Goal: Information Seeking & Learning: Learn about a topic

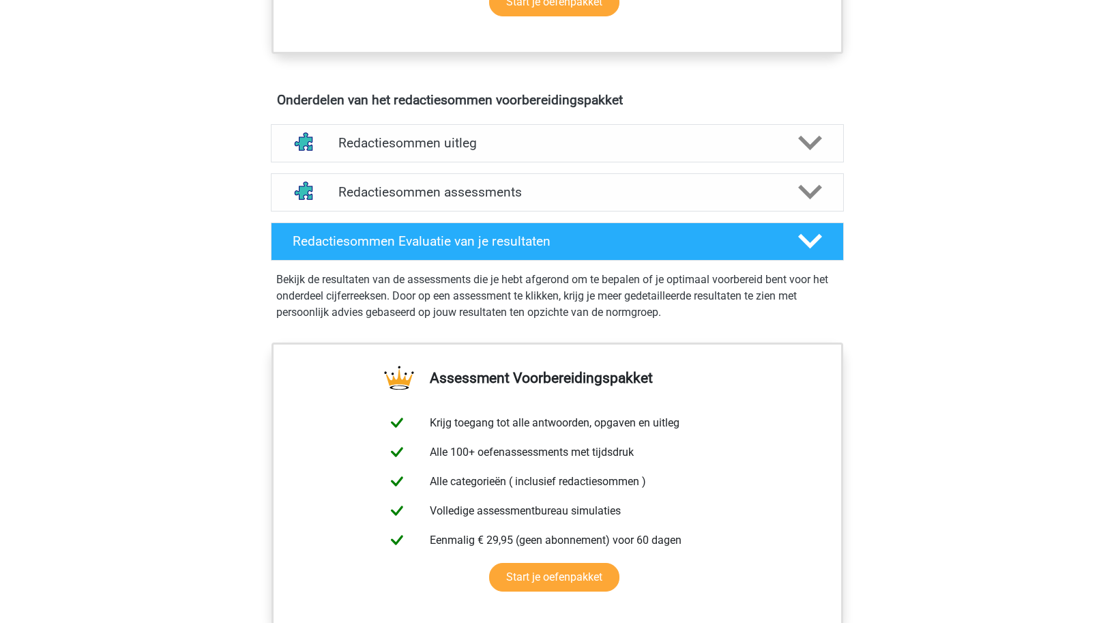
scroll to position [709, 0]
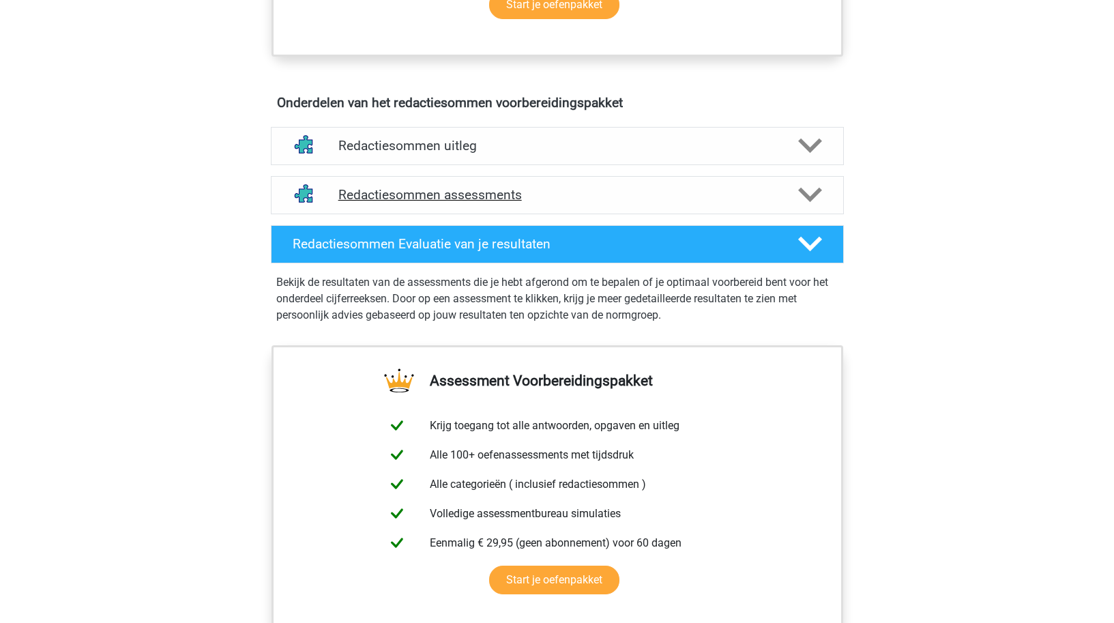
click at [365, 203] on h4 "Redactiesommen assessments" at bounding box center [557, 195] width 438 height 16
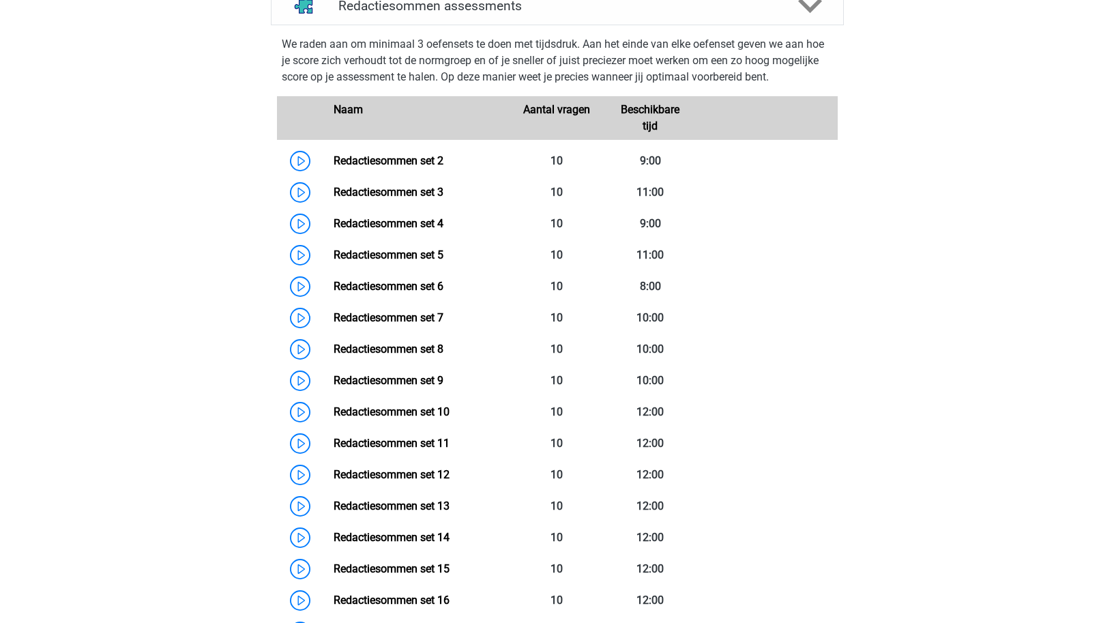
scroll to position [898, 0]
click at [382, 166] on link "Redactiesommen set 2" at bounding box center [389, 159] width 110 height 13
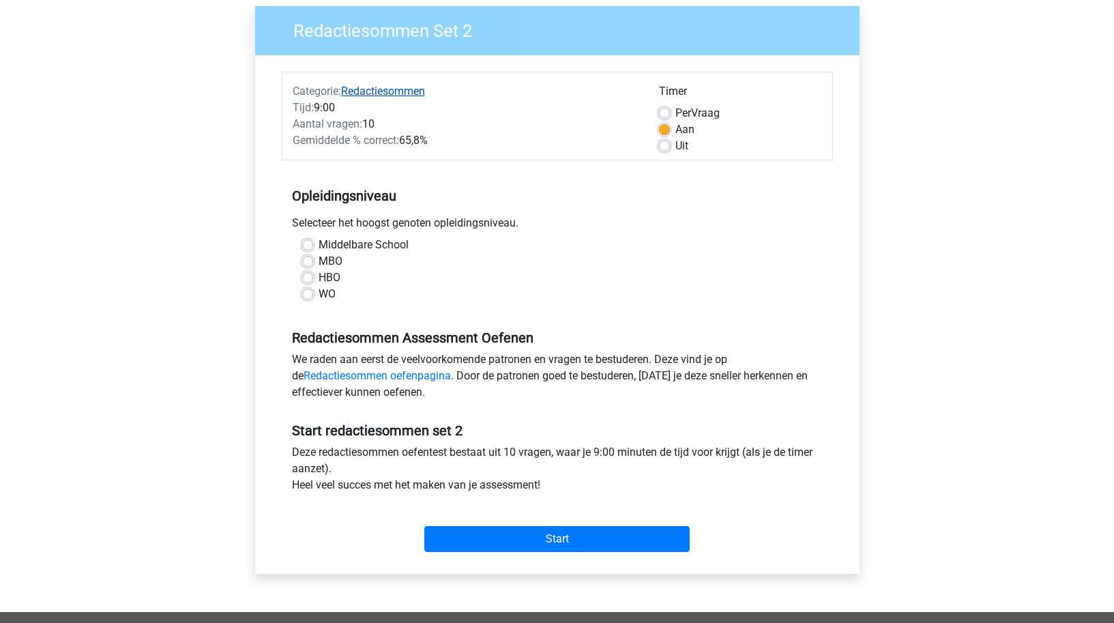
scroll to position [122, 0]
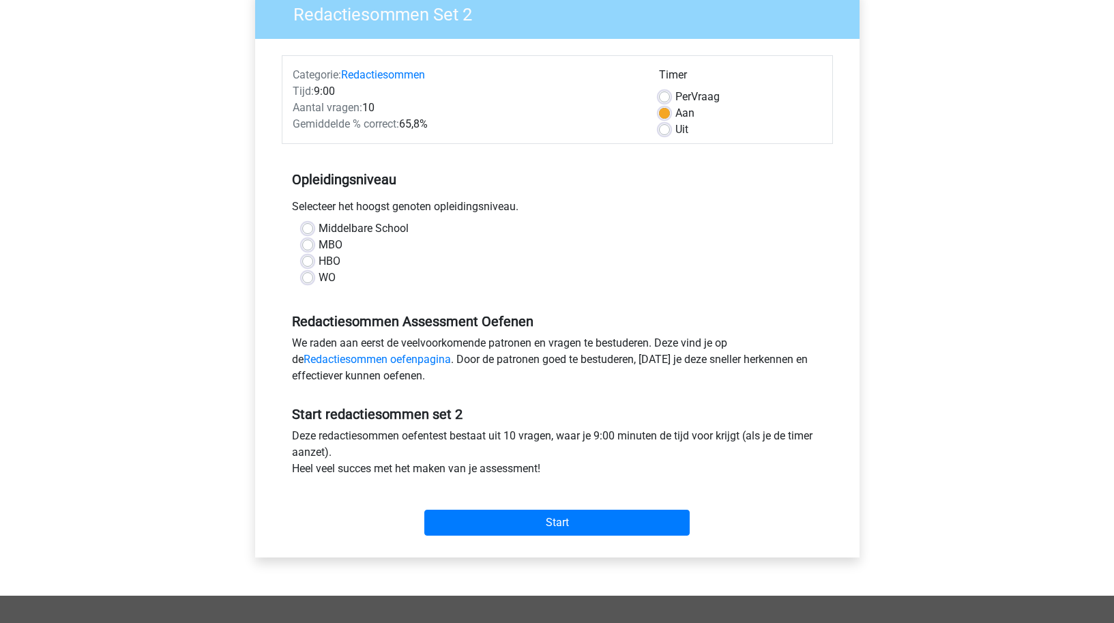
click at [319, 264] on label "HBO" at bounding box center [330, 261] width 22 height 16
click at [308, 264] on input "HBO" at bounding box center [307, 260] width 11 height 14
radio input "true"
click at [559, 527] on input "Start" at bounding box center [556, 523] width 265 height 26
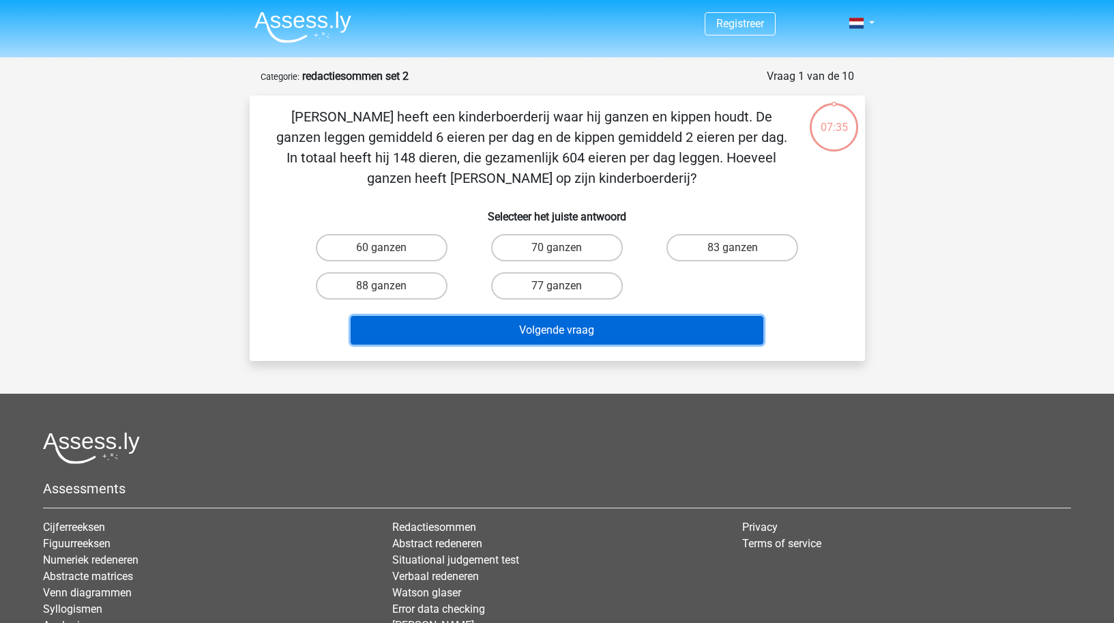
click at [578, 338] on button "Volgende vraag" at bounding box center [557, 330] width 413 height 29
click at [570, 324] on button "Volgende vraag" at bounding box center [557, 330] width 413 height 29
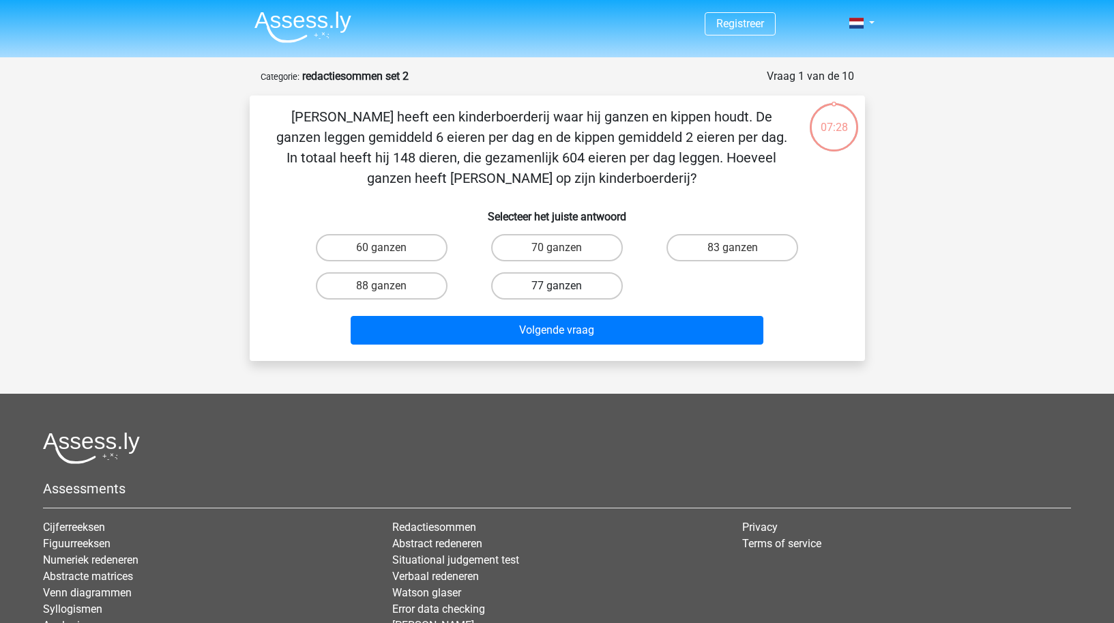
click at [544, 291] on label "77 ganzen" at bounding box center [557, 285] width 132 height 27
click at [557, 291] on input "77 ganzen" at bounding box center [561, 290] width 9 height 9
radio input "true"
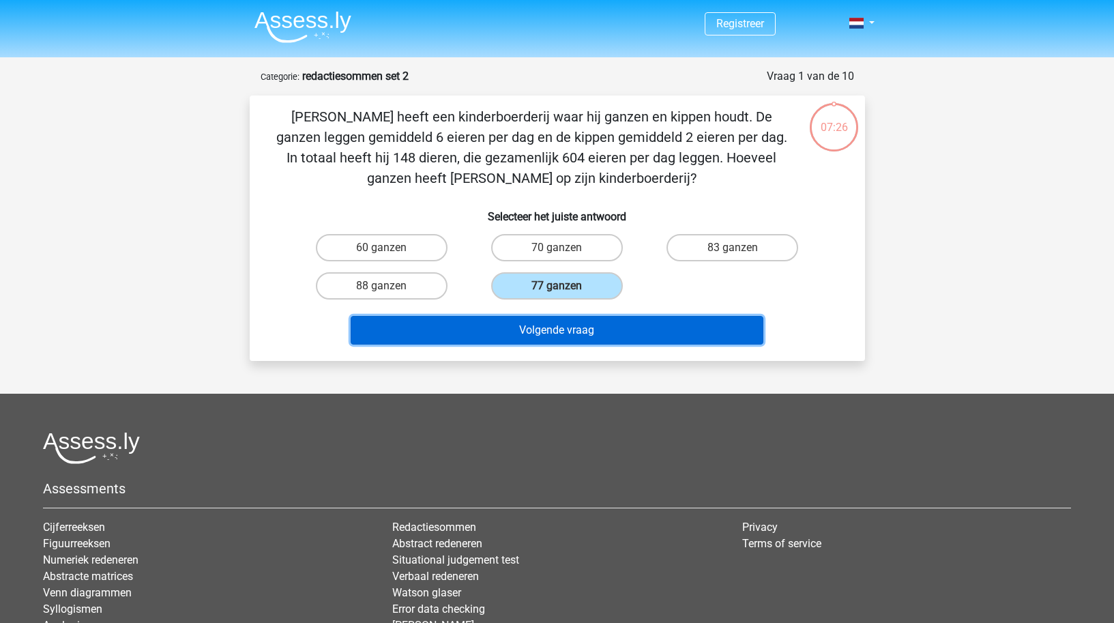
click at [547, 336] on button "Volgende vraag" at bounding box center [557, 330] width 413 height 29
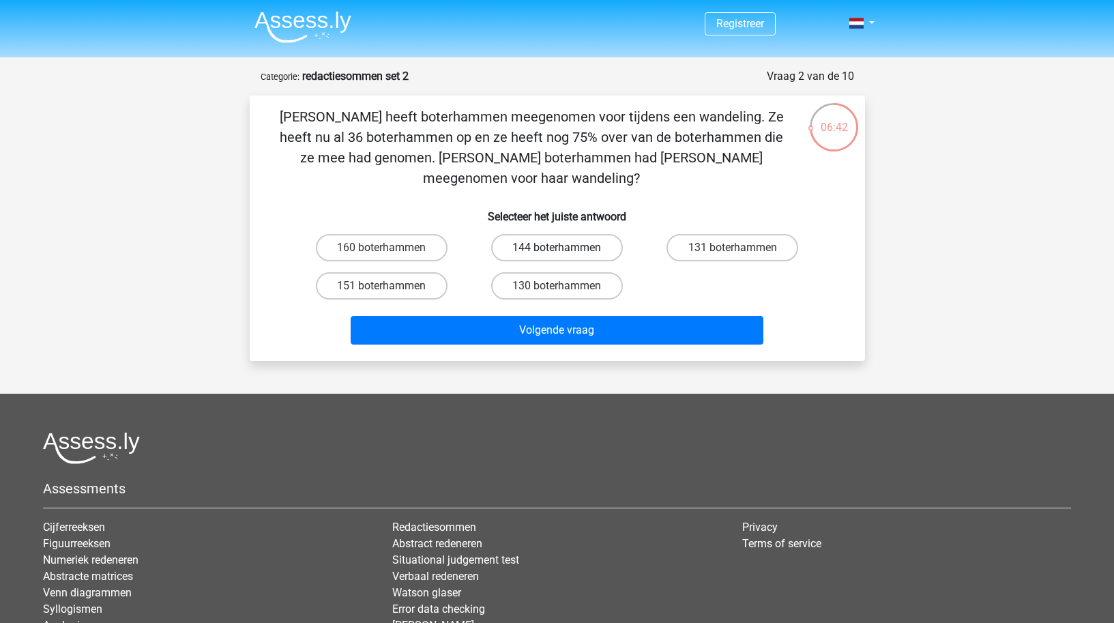
click at [537, 234] on label "144 boterhammen" at bounding box center [557, 247] width 132 height 27
click at [557, 248] on input "144 boterhammen" at bounding box center [561, 252] width 9 height 9
radio input "true"
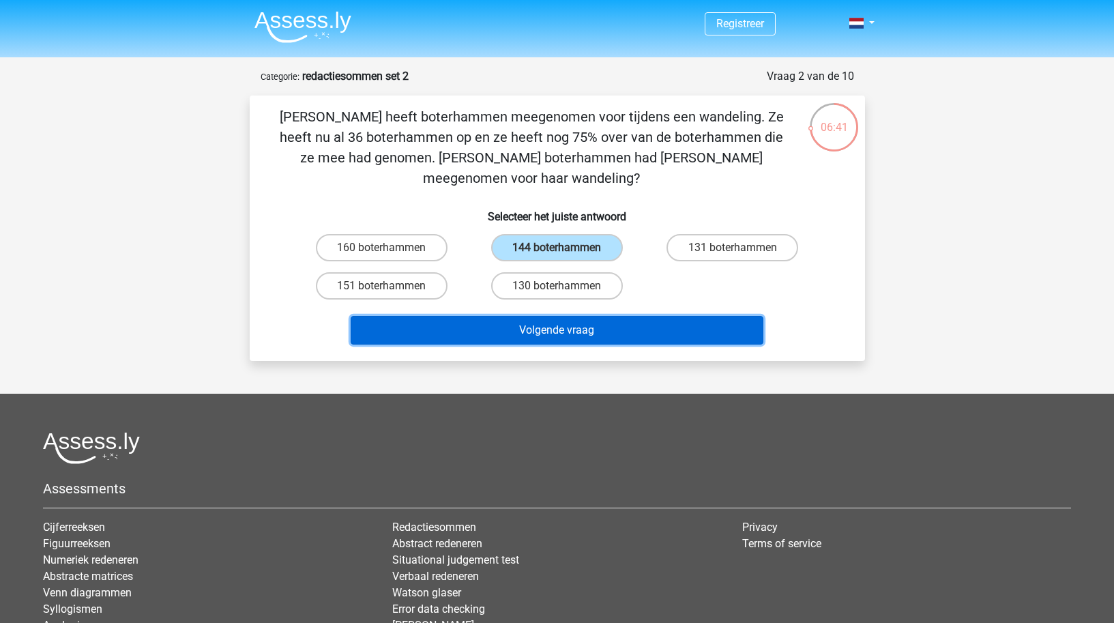
click at [540, 317] on button "Volgende vraag" at bounding box center [557, 330] width 413 height 29
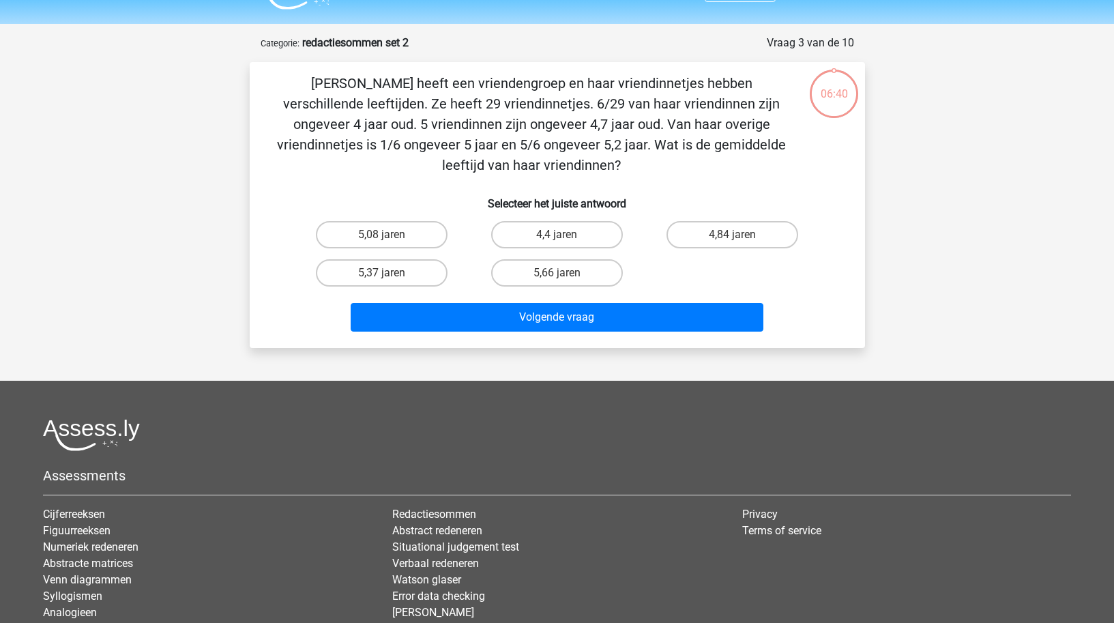
scroll to position [68, 0]
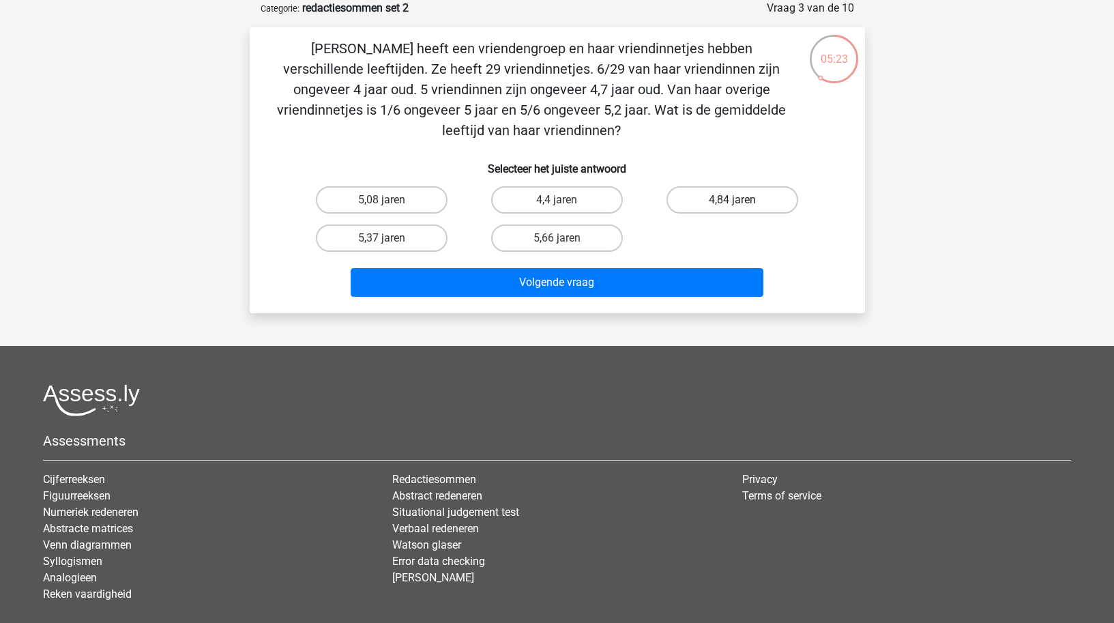
click at [770, 202] on label "4,84 jaren" at bounding box center [732, 199] width 132 height 27
click at [741, 202] on input "4,84 jaren" at bounding box center [737, 204] width 9 height 9
radio input "true"
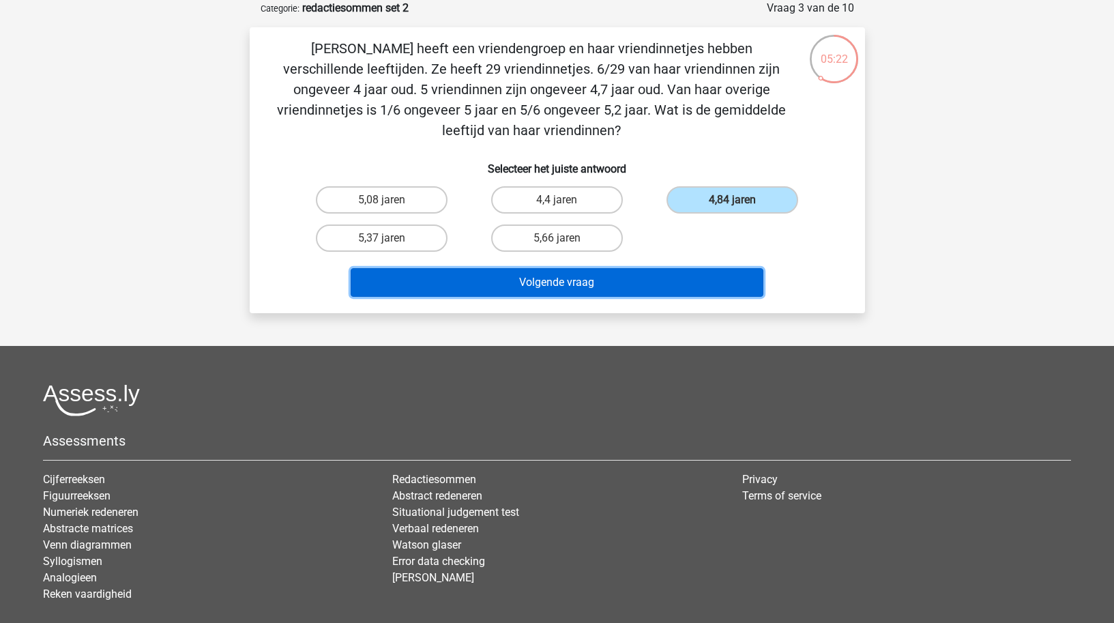
click at [581, 289] on button "Volgende vraag" at bounding box center [557, 282] width 413 height 29
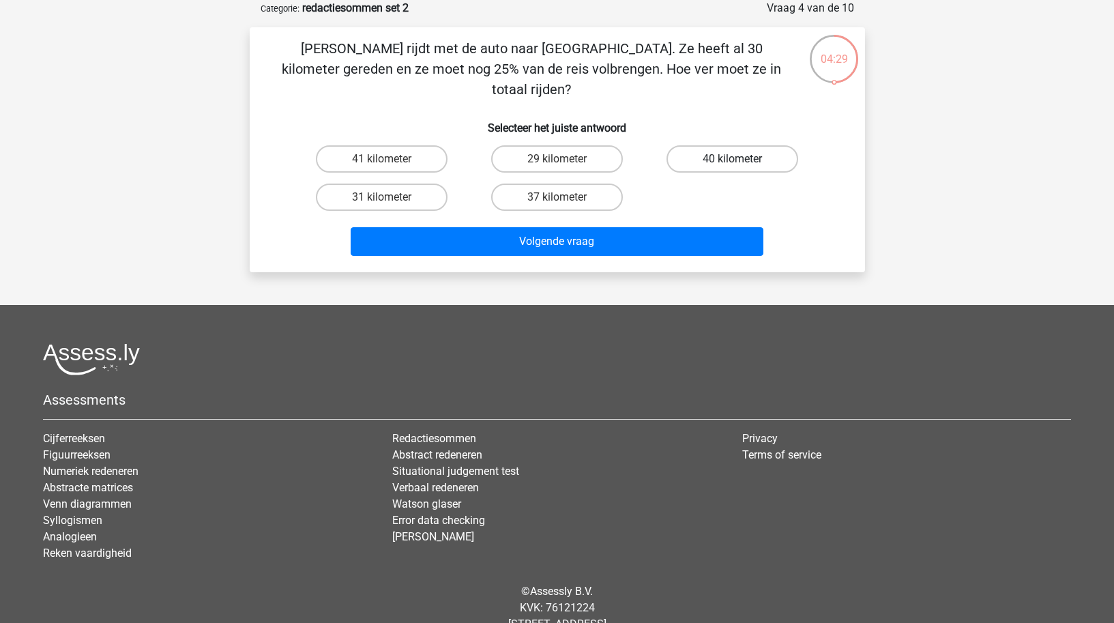
click at [762, 145] on label "40 kilometer" at bounding box center [732, 158] width 132 height 27
click at [741, 159] on input "40 kilometer" at bounding box center [737, 163] width 9 height 9
radio input "true"
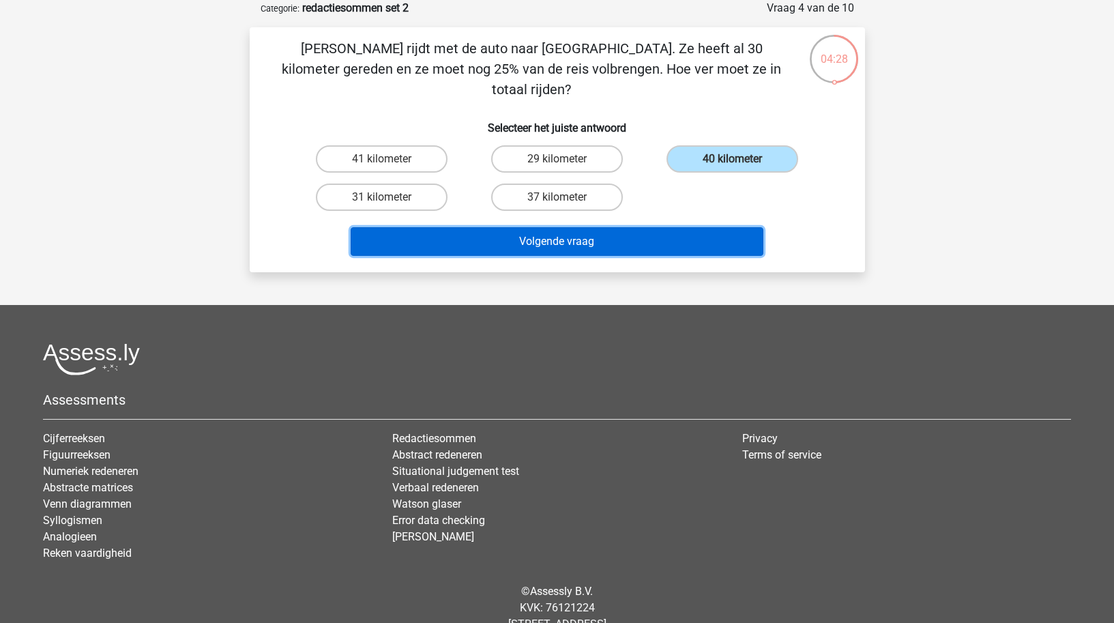
click at [486, 227] on button "Volgende vraag" at bounding box center [557, 241] width 413 height 29
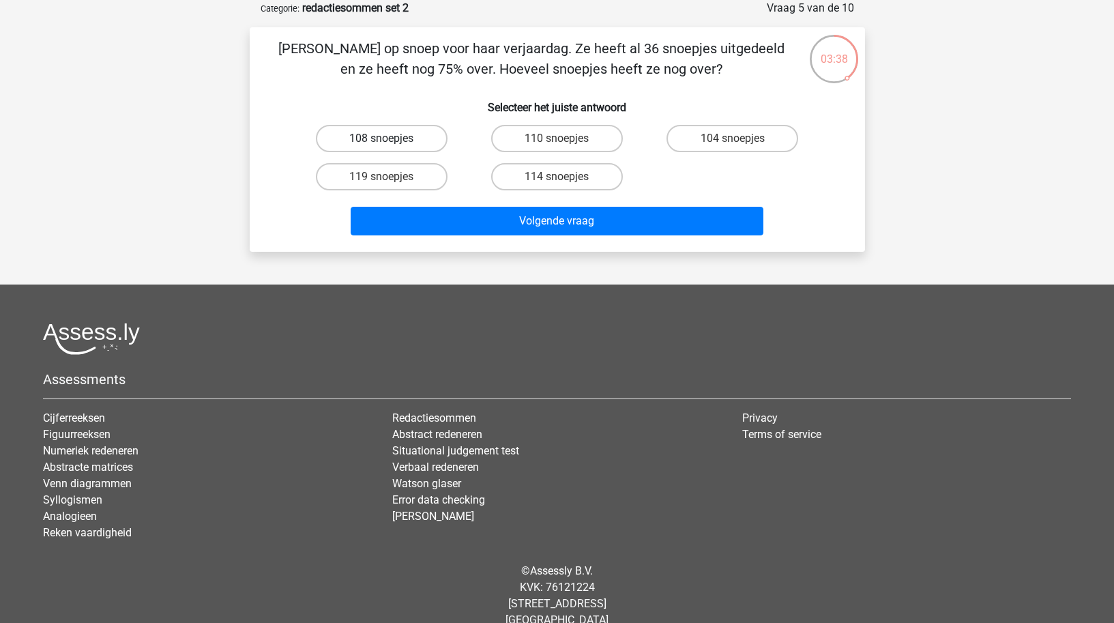
click at [402, 145] on label "108 snoepjes" at bounding box center [382, 138] width 132 height 27
click at [390, 145] on input "108 snoepjes" at bounding box center [385, 142] width 9 height 9
radio input "true"
click at [529, 237] on div "Volgende vraag" at bounding box center [557, 224] width 527 height 34
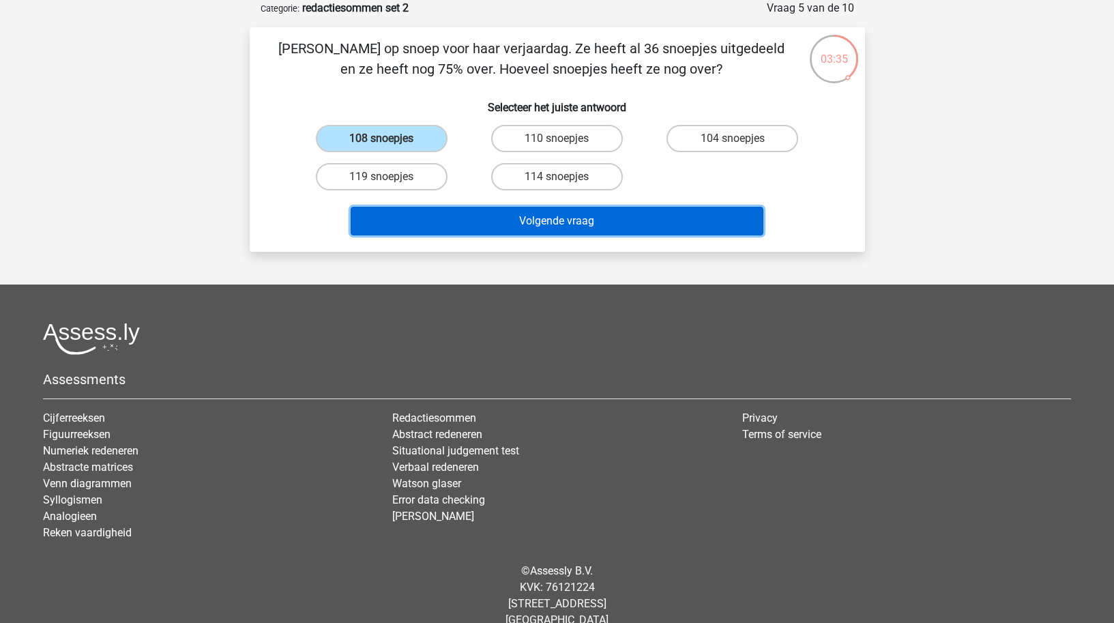
click at [529, 231] on button "Volgende vraag" at bounding box center [557, 221] width 413 height 29
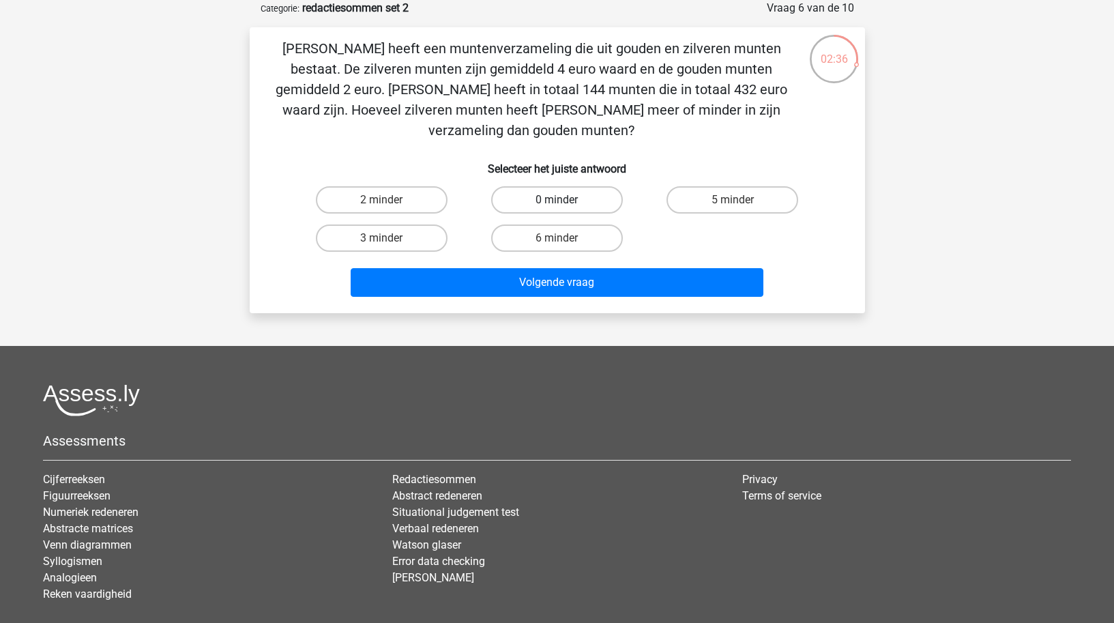
click at [548, 186] on label "0 minder" at bounding box center [557, 199] width 132 height 27
click at [557, 200] on input "0 minder" at bounding box center [561, 204] width 9 height 9
radio input "true"
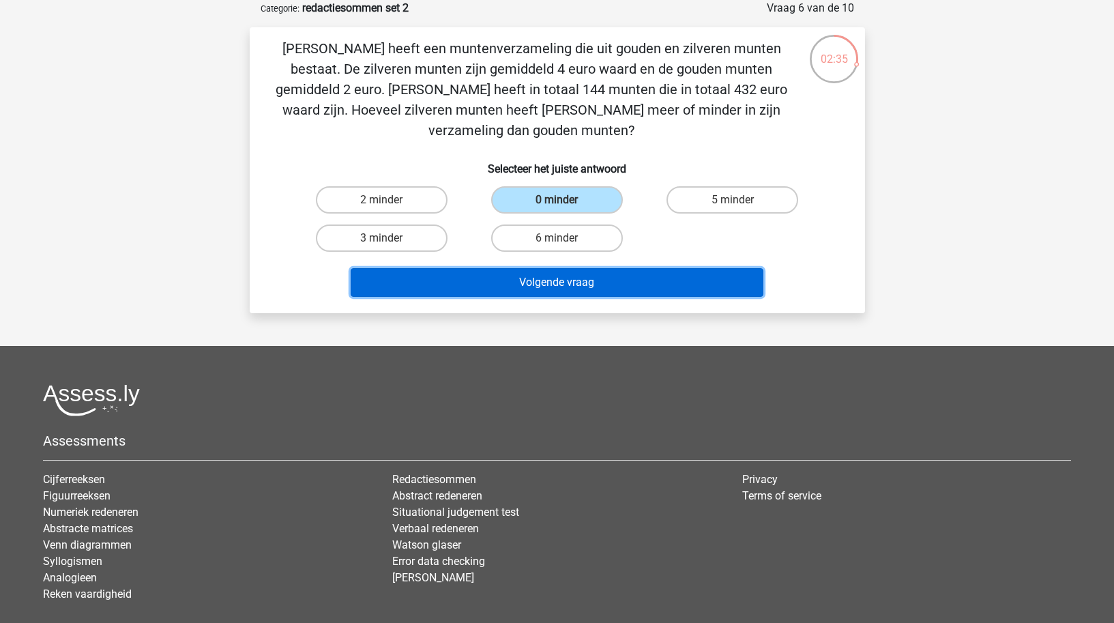
click at [561, 268] on button "Volgende vraag" at bounding box center [557, 282] width 413 height 29
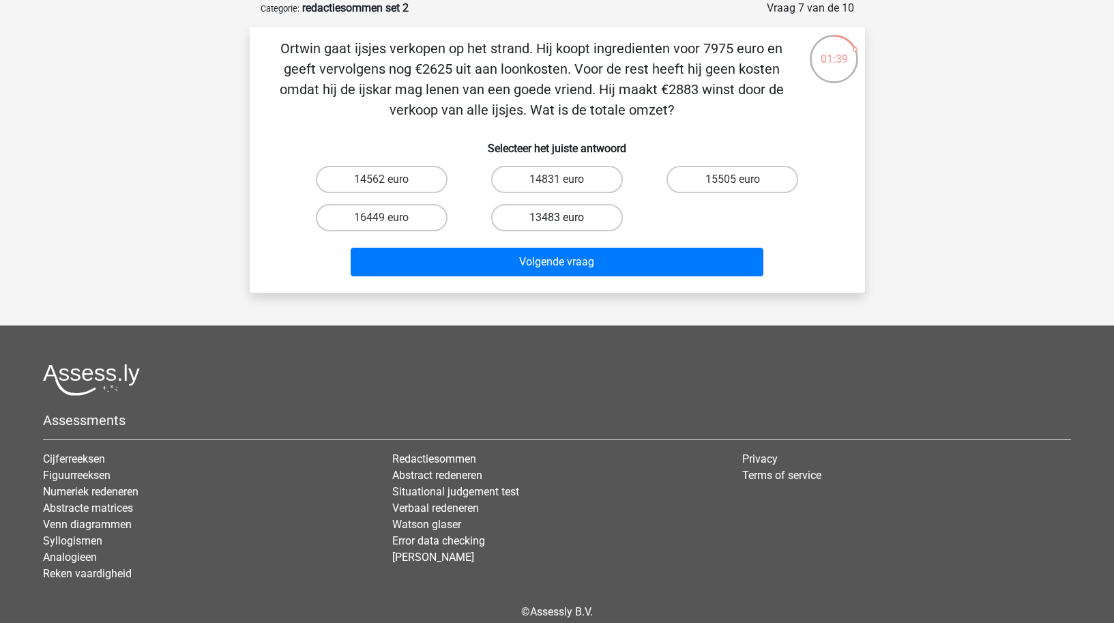
click at [551, 224] on label "13483 euro" at bounding box center [557, 217] width 132 height 27
click at [557, 224] on input "13483 euro" at bounding box center [561, 222] width 9 height 9
radio input "true"
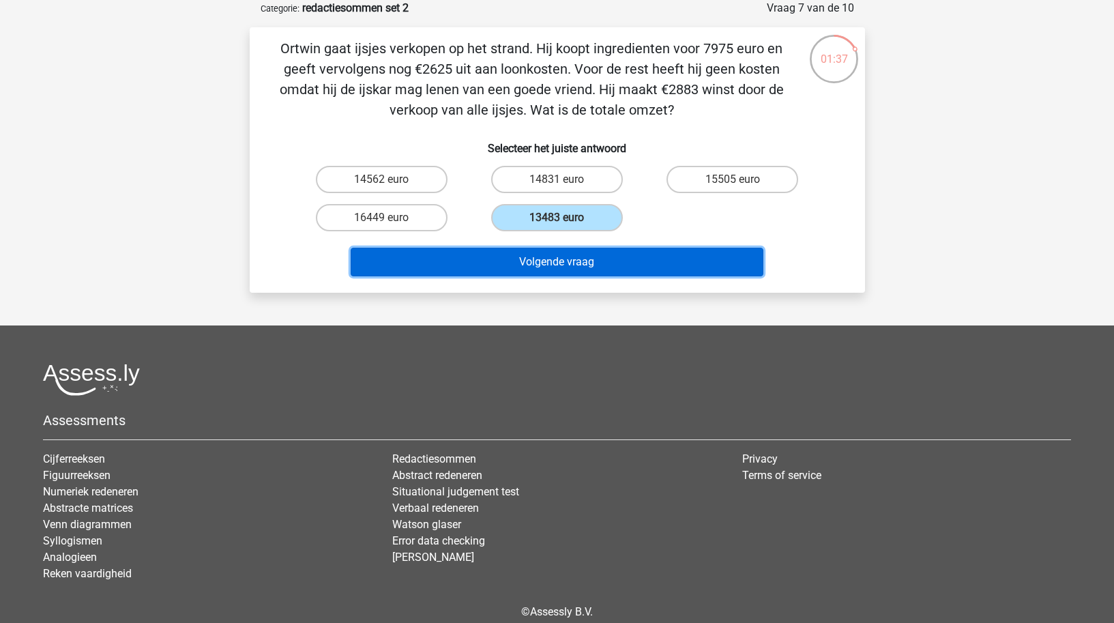
click at [550, 266] on button "Volgende vraag" at bounding box center [557, 262] width 413 height 29
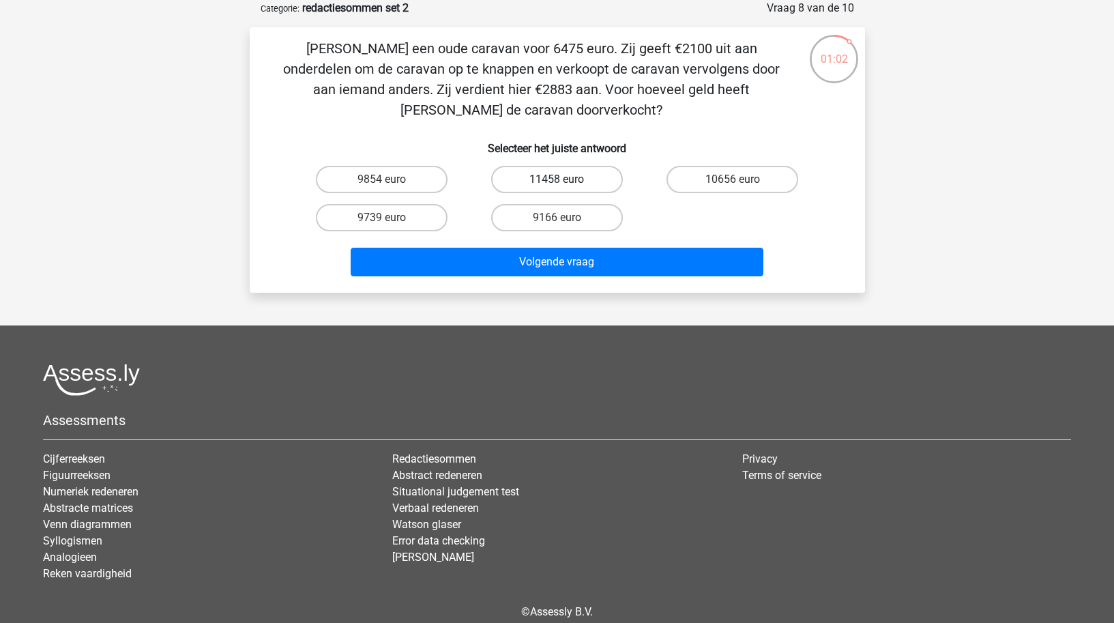
click at [547, 181] on label "11458 euro" at bounding box center [557, 179] width 132 height 27
click at [557, 181] on input "11458 euro" at bounding box center [561, 183] width 9 height 9
radio input "true"
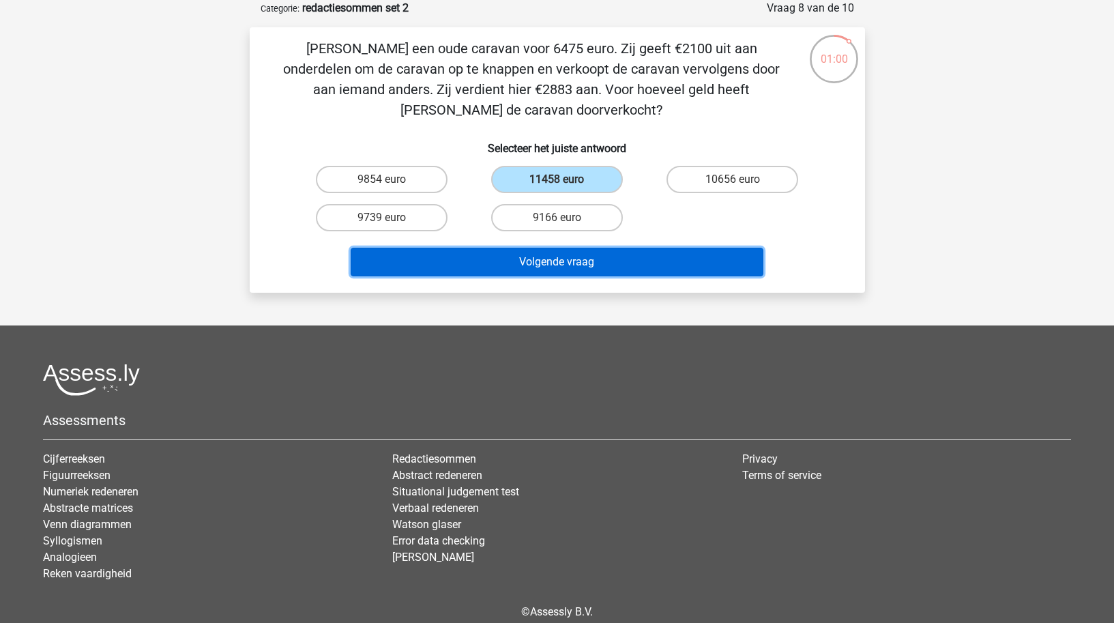
click at [554, 269] on button "Volgende vraag" at bounding box center [557, 262] width 413 height 29
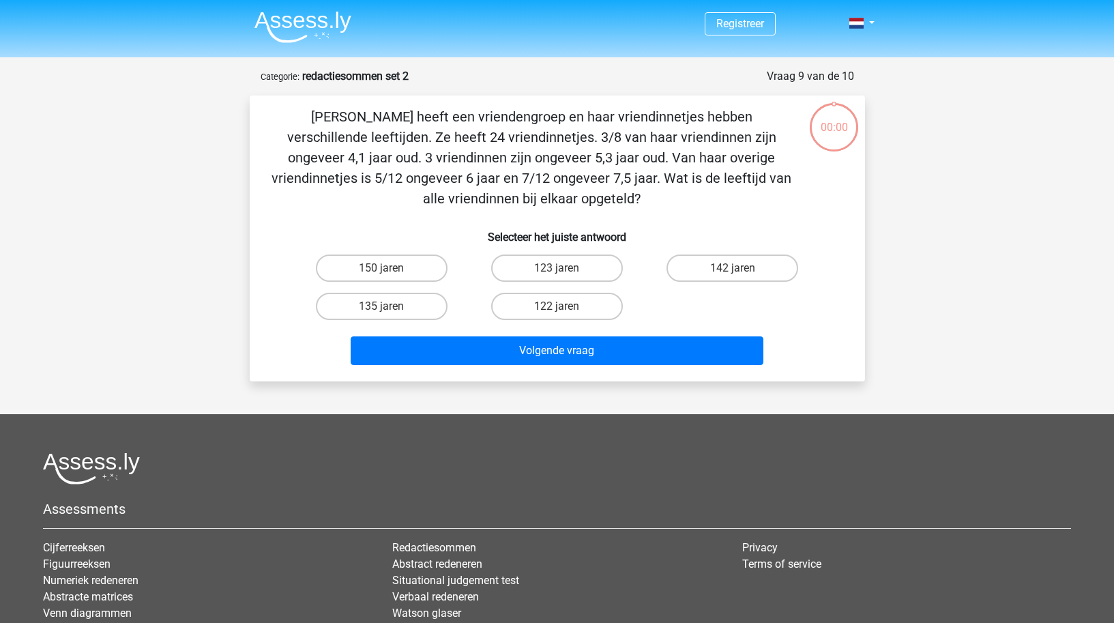
scroll to position [68, 0]
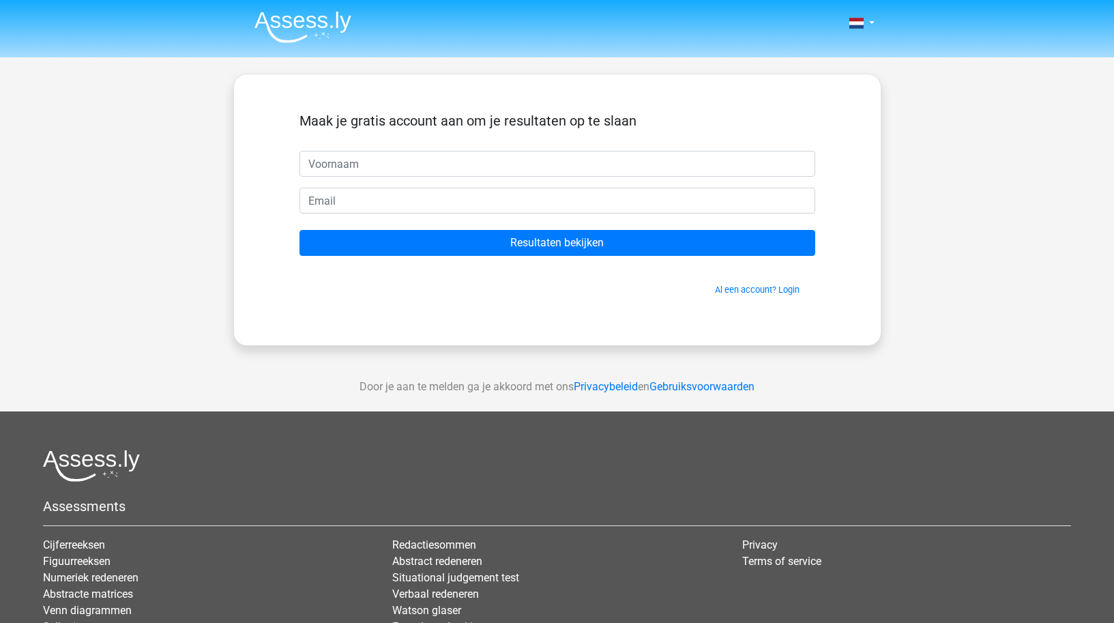
click at [308, 27] on img at bounding box center [302, 27] width 97 height 32
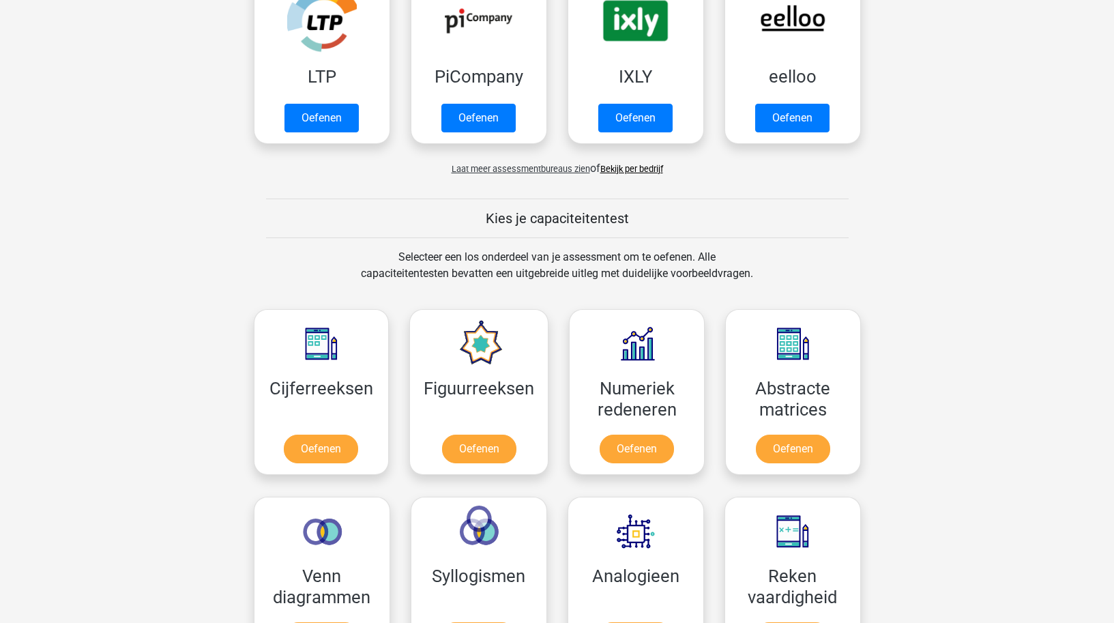
scroll to position [332, 0]
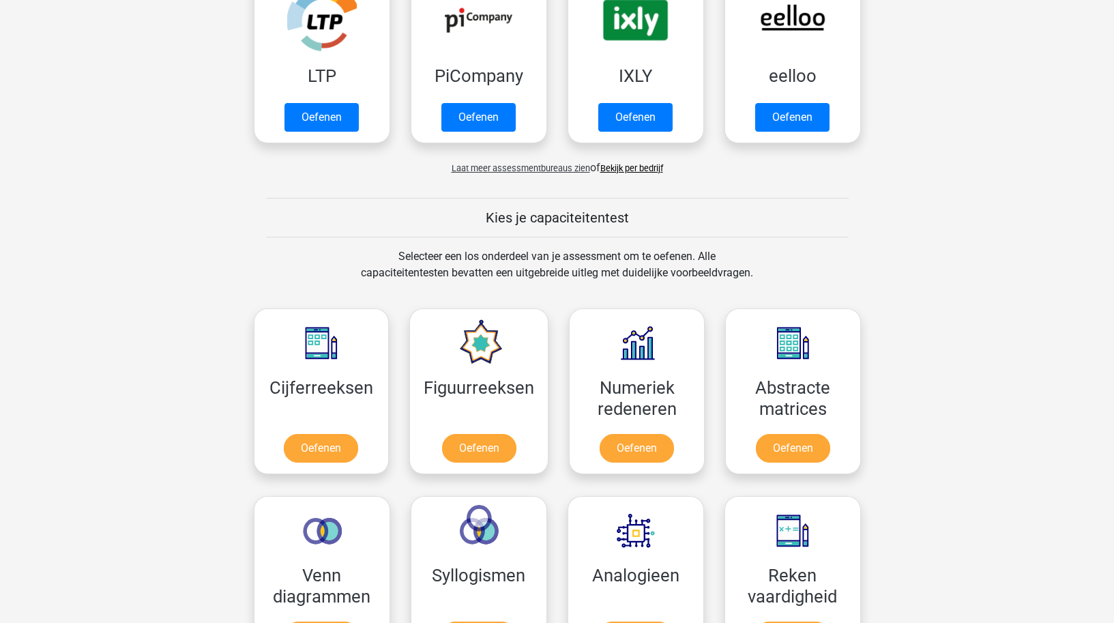
click at [520, 166] on span "Laat meer assessmentbureaus zien" at bounding box center [521, 168] width 138 height 10
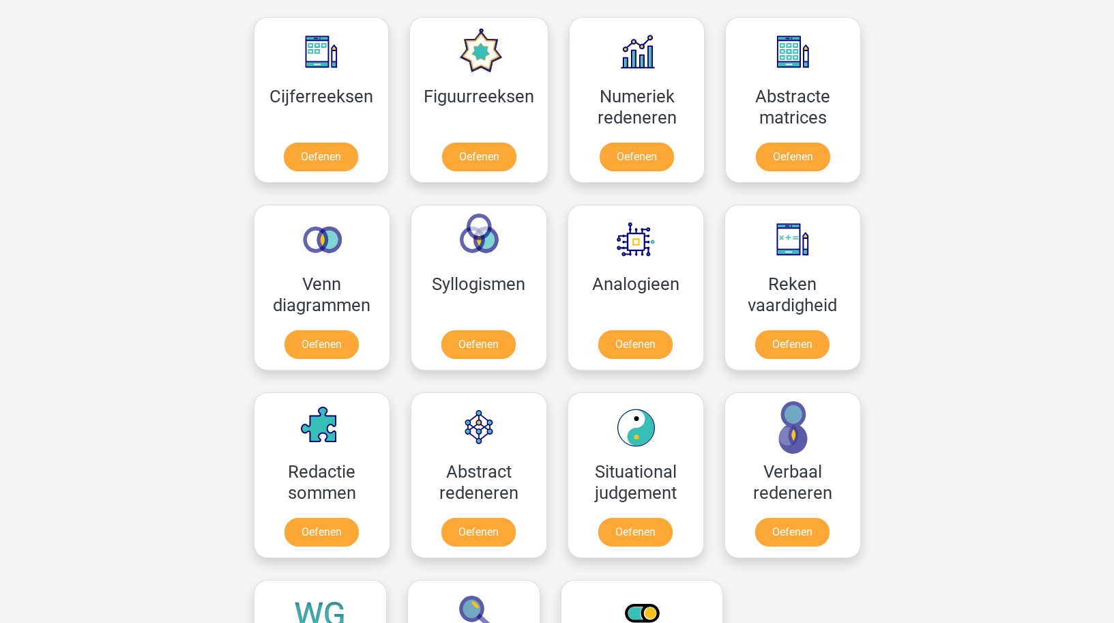
scroll to position [1318, 0]
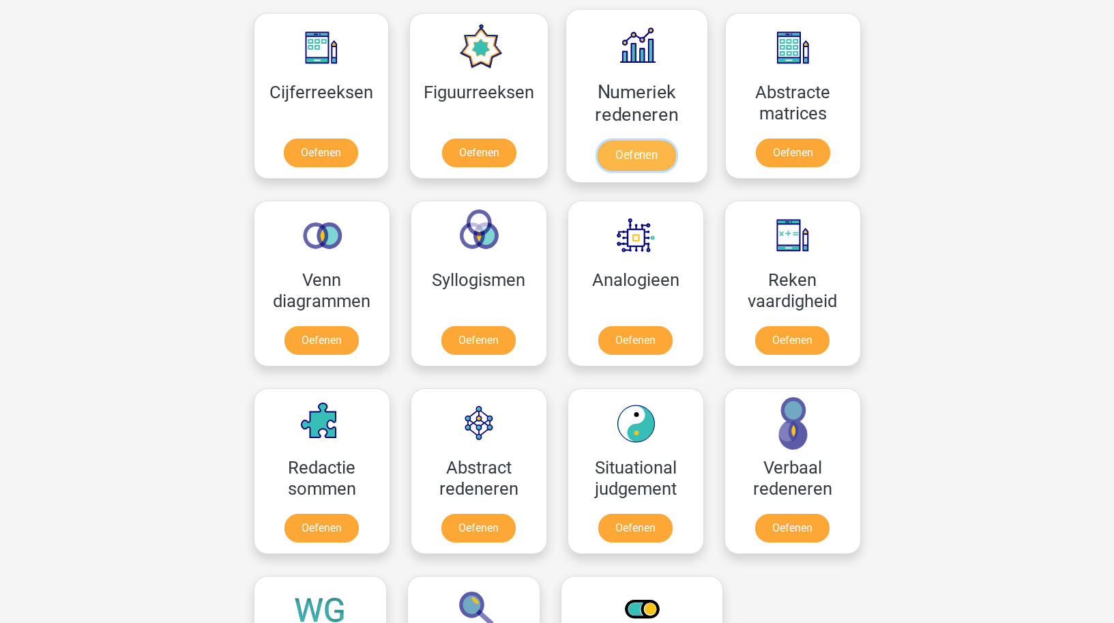
click at [627, 162] on link "Oefenen" at bounding box center [637, 156] width 78 height 30
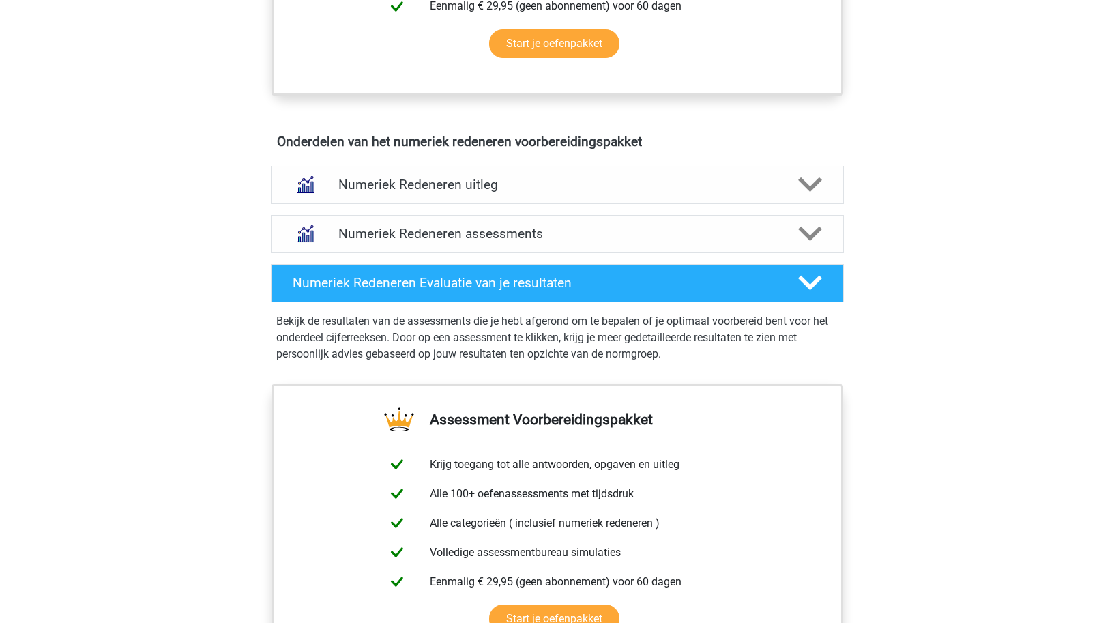
scroll to position [745, 0]
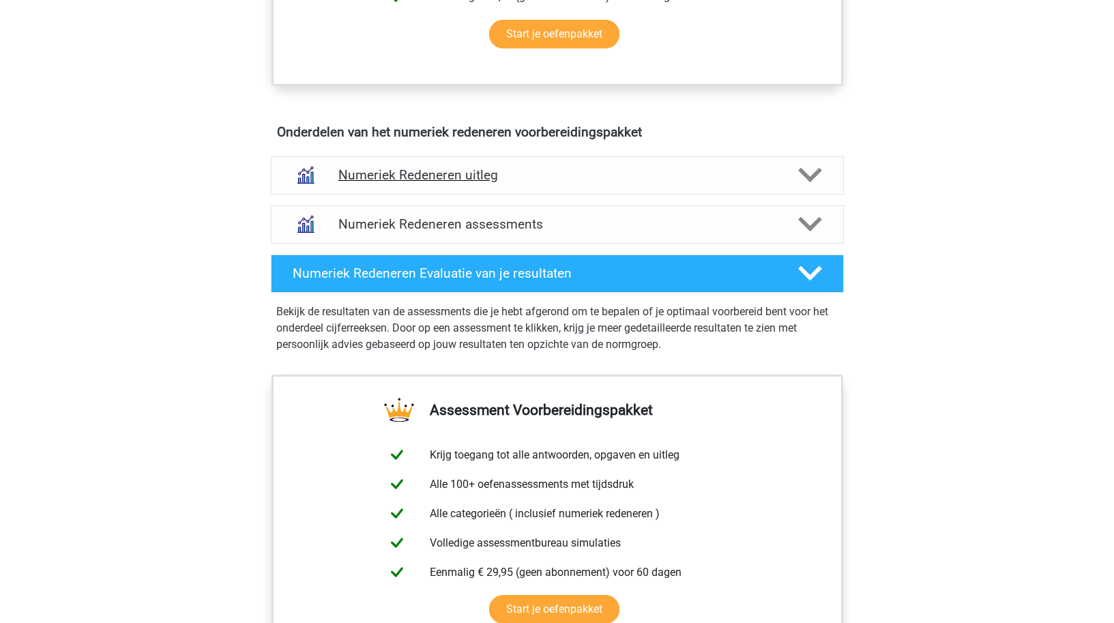
click at [492, 175] on h4 "Numeriek Redeneren uitleg" at bounding box center [557, 175] width 438 height 16
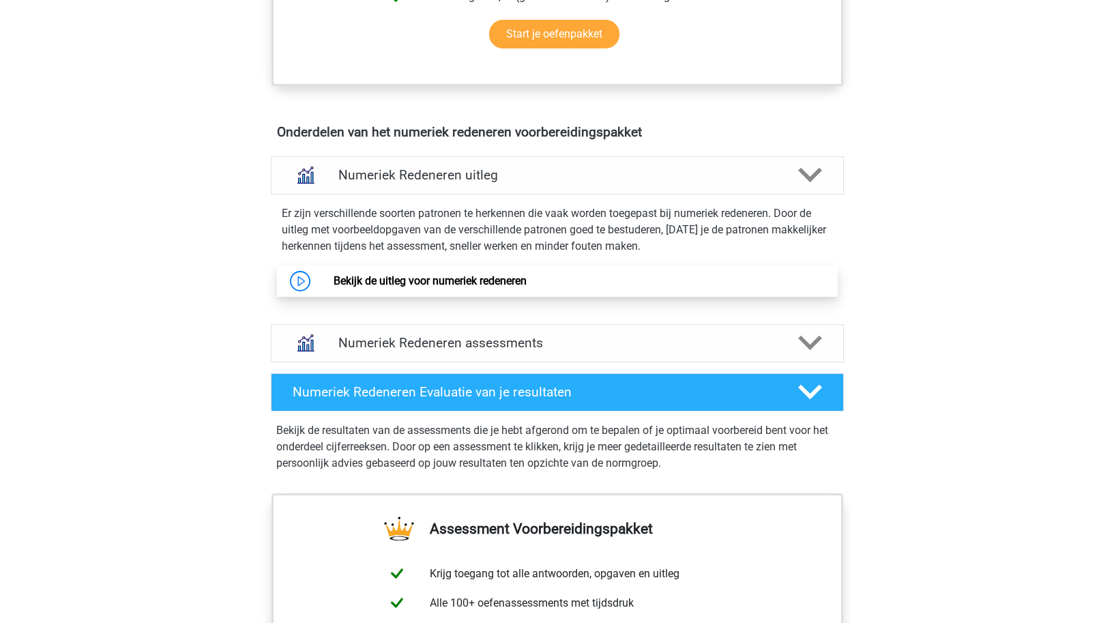
click at [382, 281] on link "Bekijk de uitleg voor numeriek redeneren" at bounding box center [430, 280] width 193 height 13
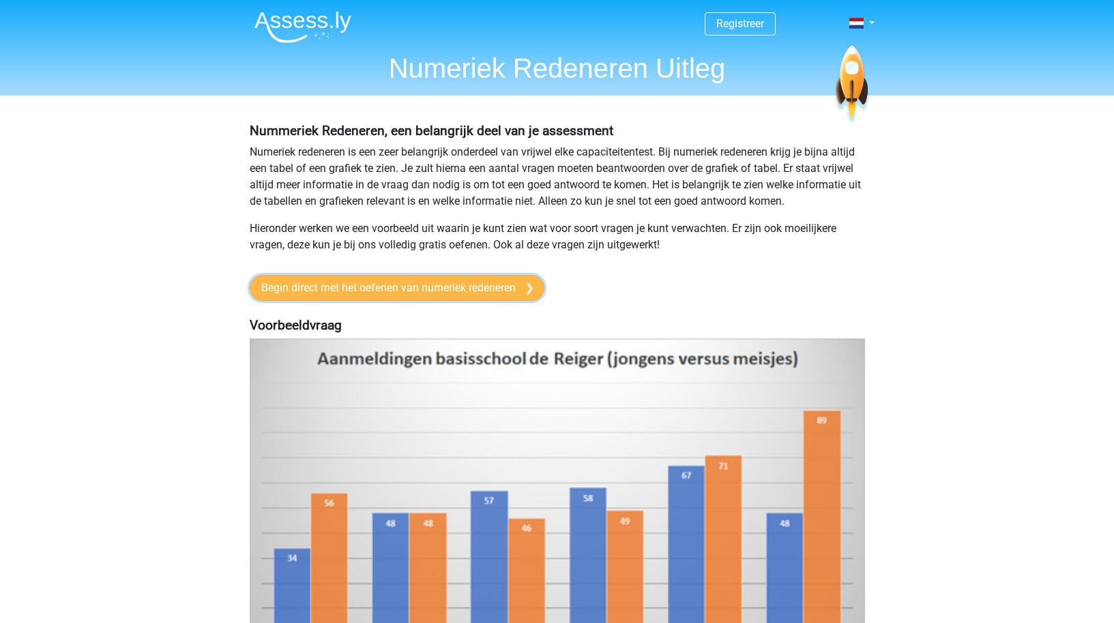
click at [410, 288] on link "Begin direct met het oefenen van numeriek redeneren" at bounding box center [397, 288] width 295 height 26
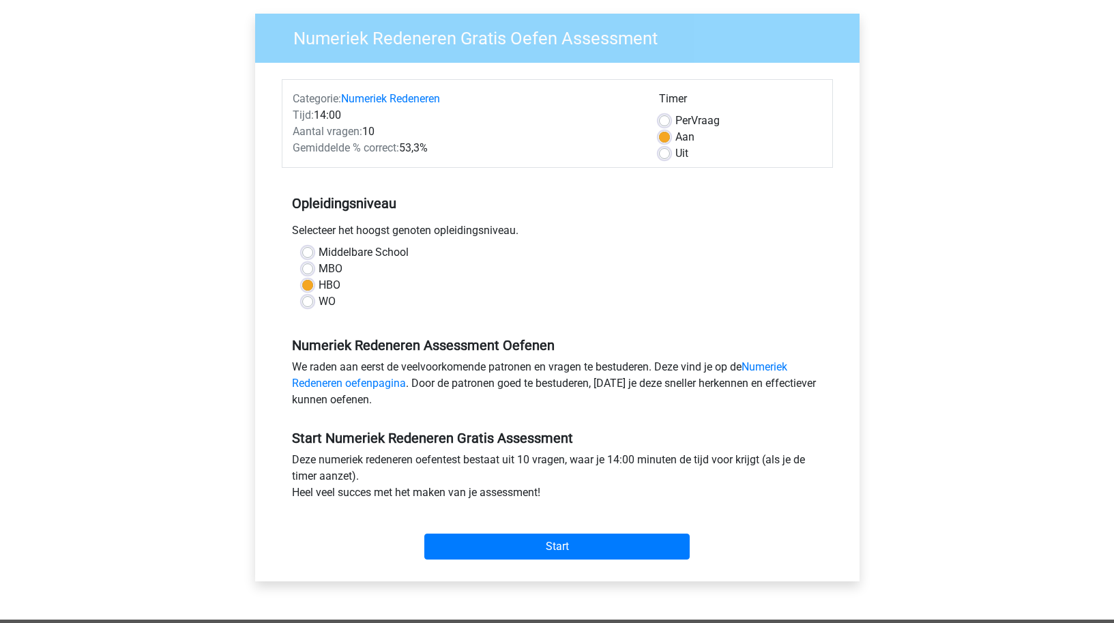
scroll to position [102, 0]
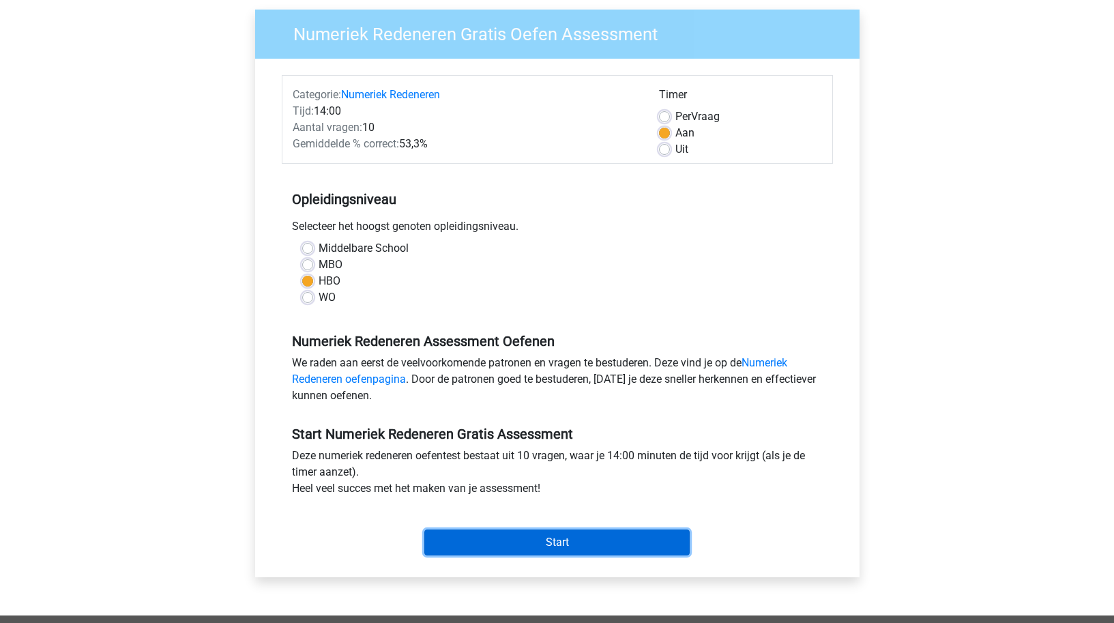
click at [511, 545] on input "Start" at bounding box center [556, 542] width 265 height 26
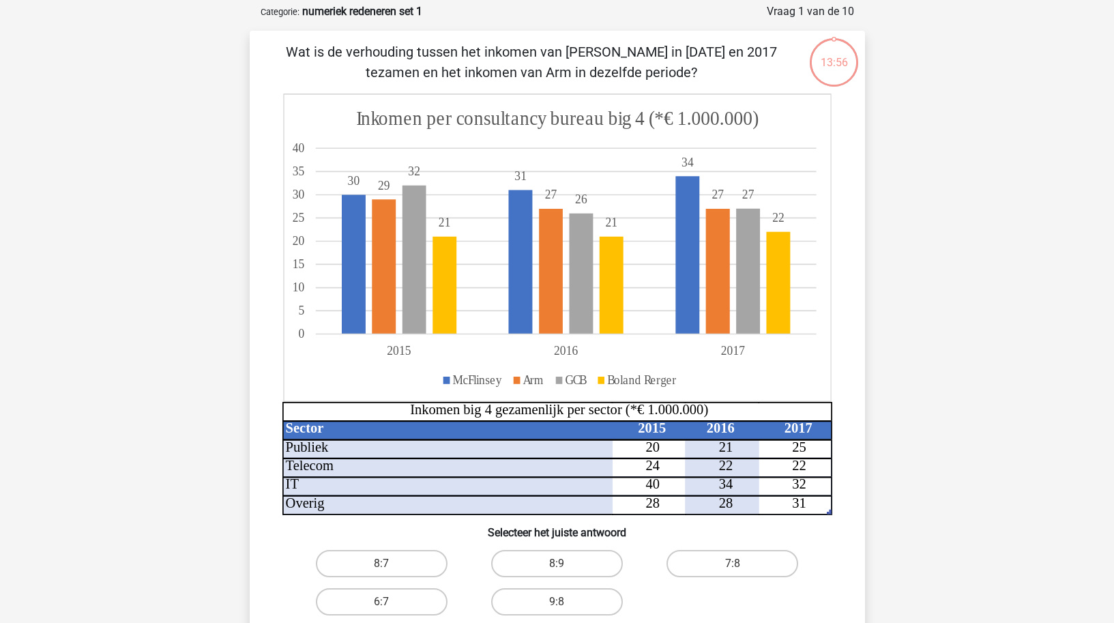
scroll to position [75, 0]
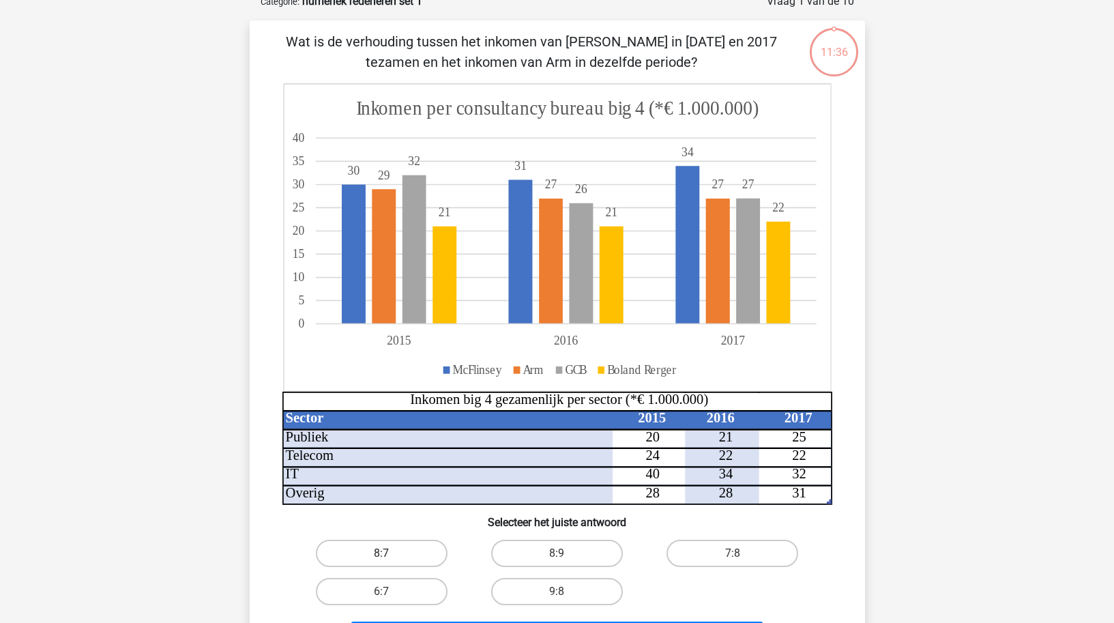
click at [392, 555] on label "8:7" at bounding box center [382, 553] width 132 height 27
click at [390, 555] on input "8:7" at bounding box center [385, 557] width 9 height 9
radio input "true"
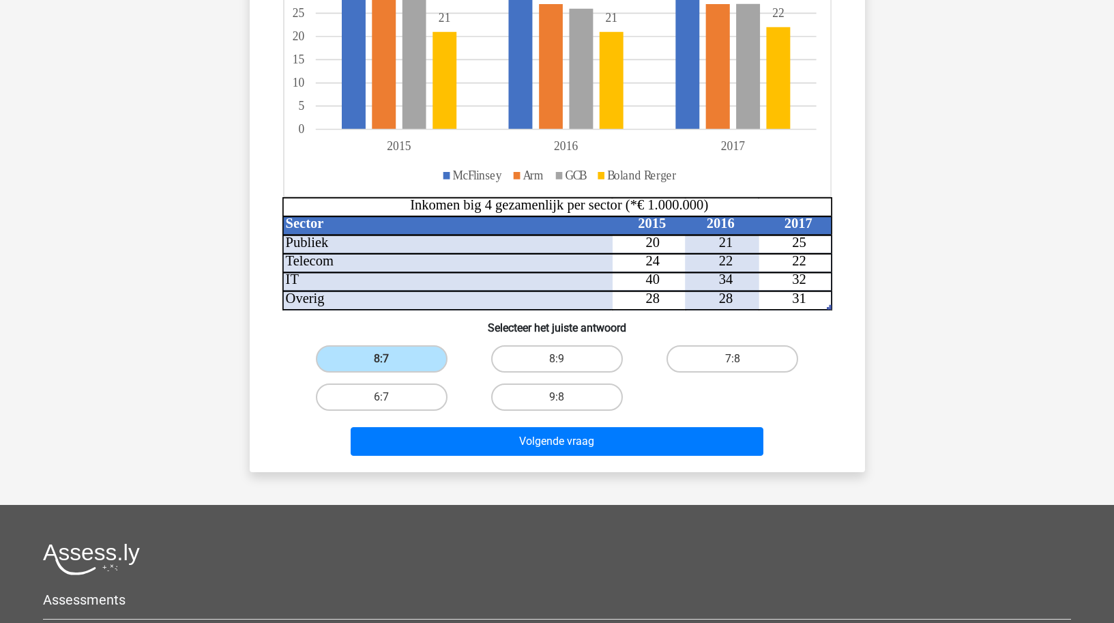
scroll to position [245, 0]
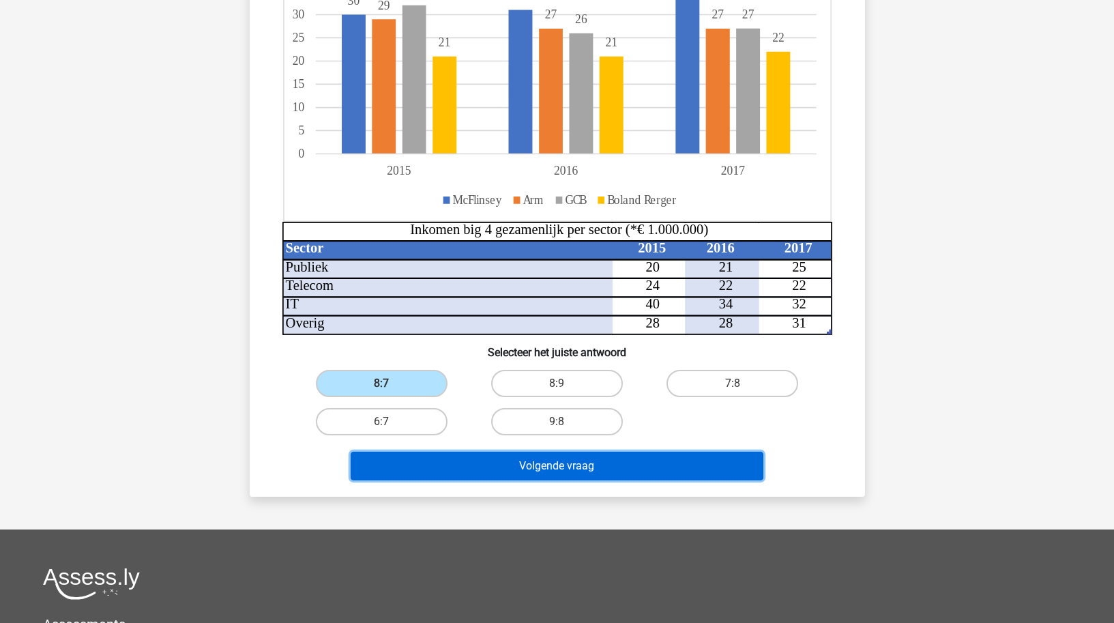
click at [557, 469] on button "Volgende vraag" at bounding box center [557, 466] width 413 height 29
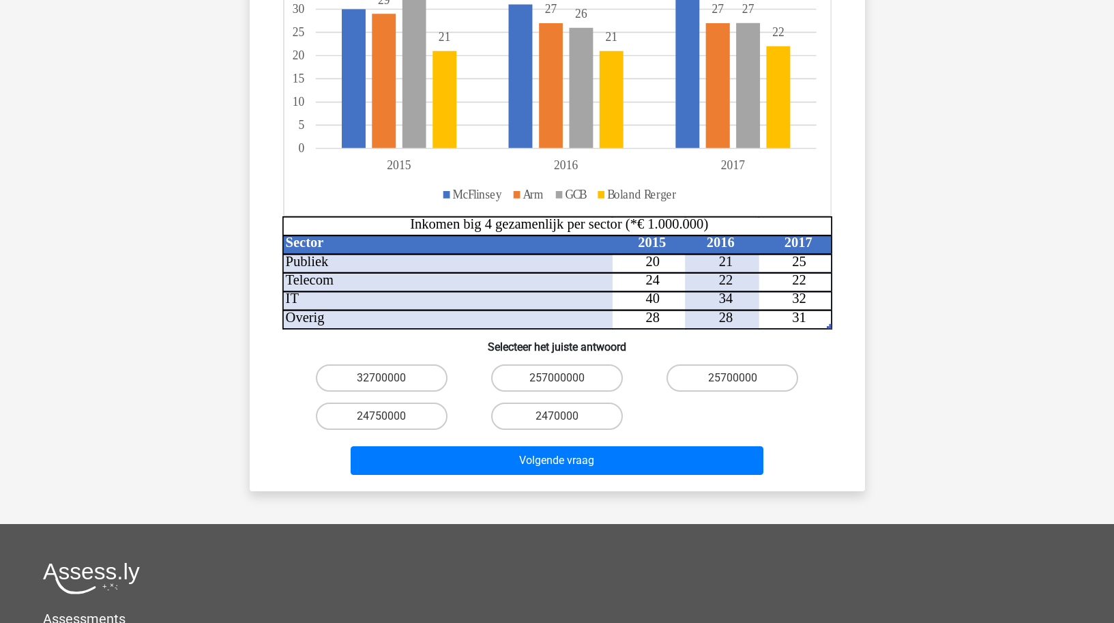
scroll to position [313, 0]
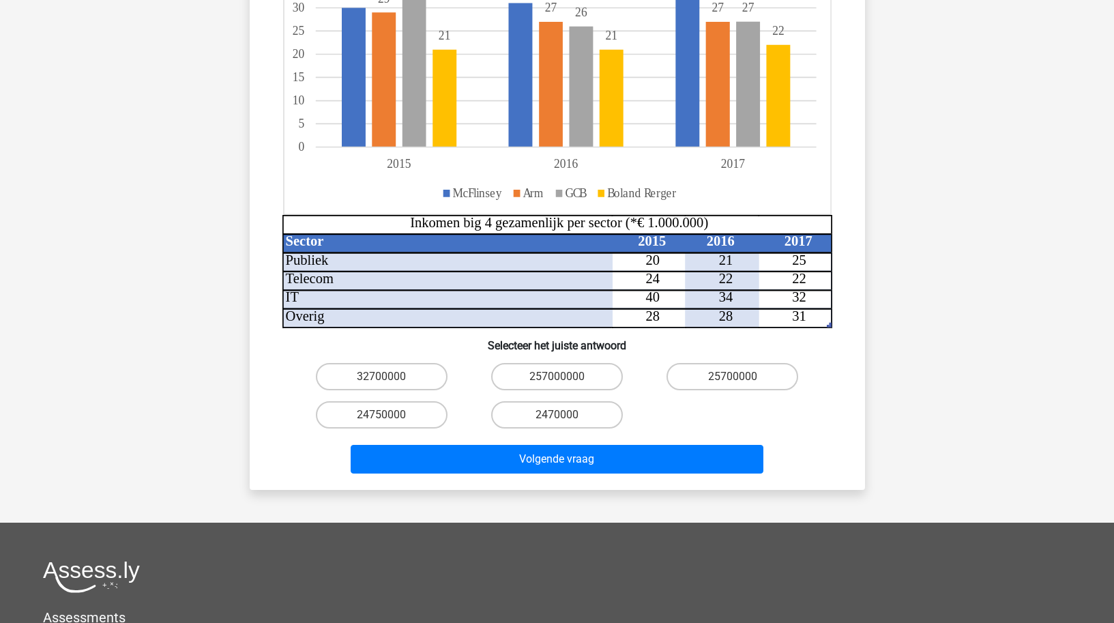
click at [388, 415] on input "24750000" at bounding box center [385, 419] width 9 height 9
radio input "true"
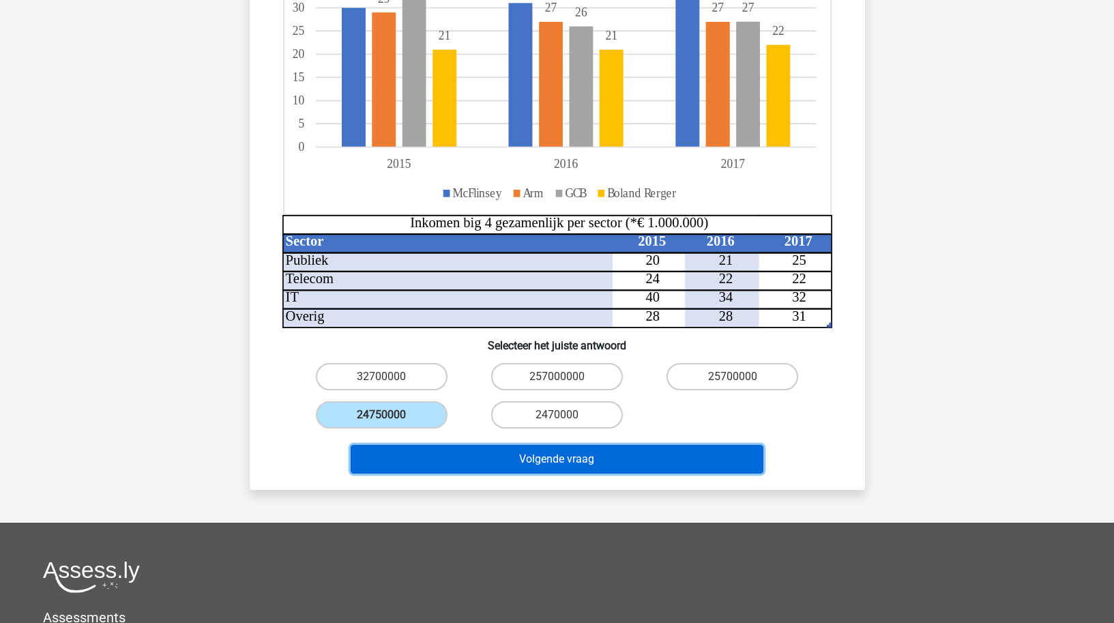
click at [503, 445] on button "Volgende vraag" at bounding box center [557, 459] width 413 height 29
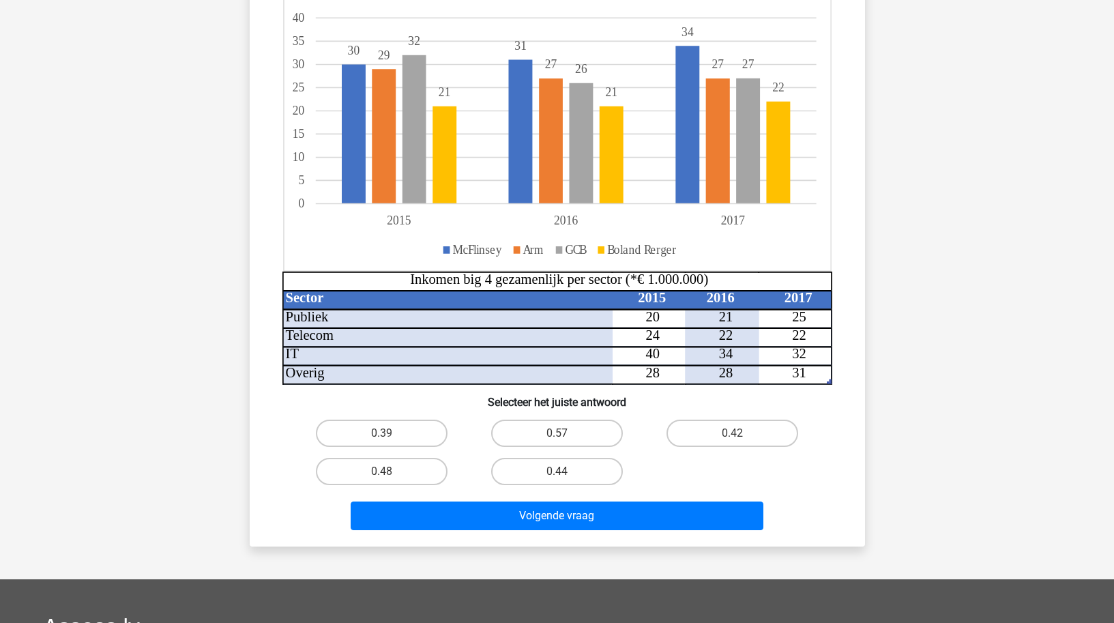
scroll to position [222, 0]
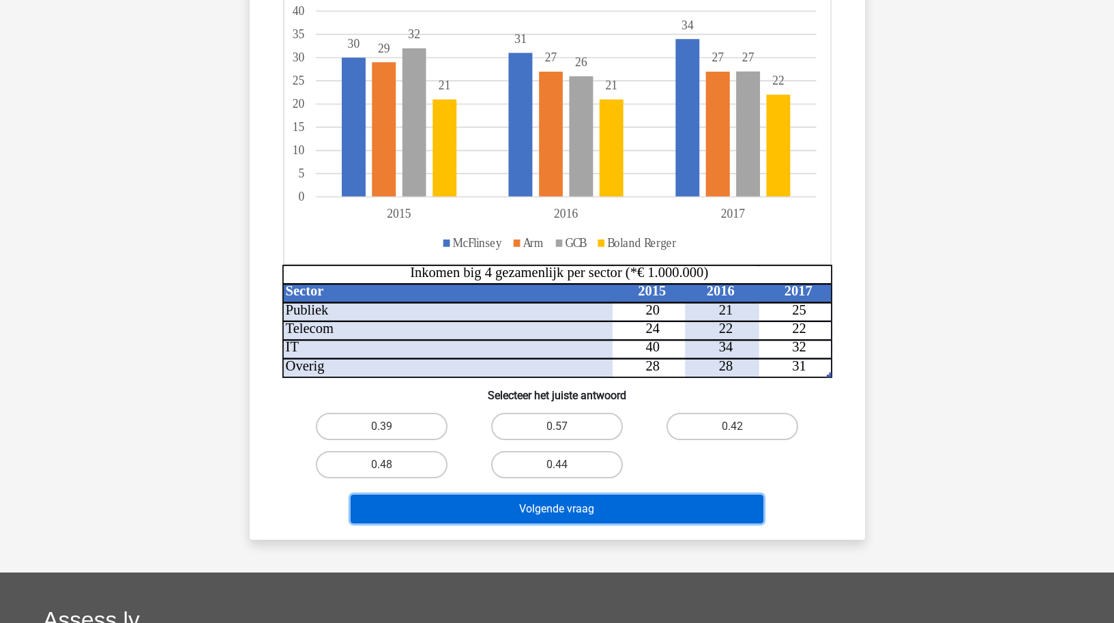
click at [570, 514] on button "Volgende vraag" at bounding box center [557, 509] width 413 height 29
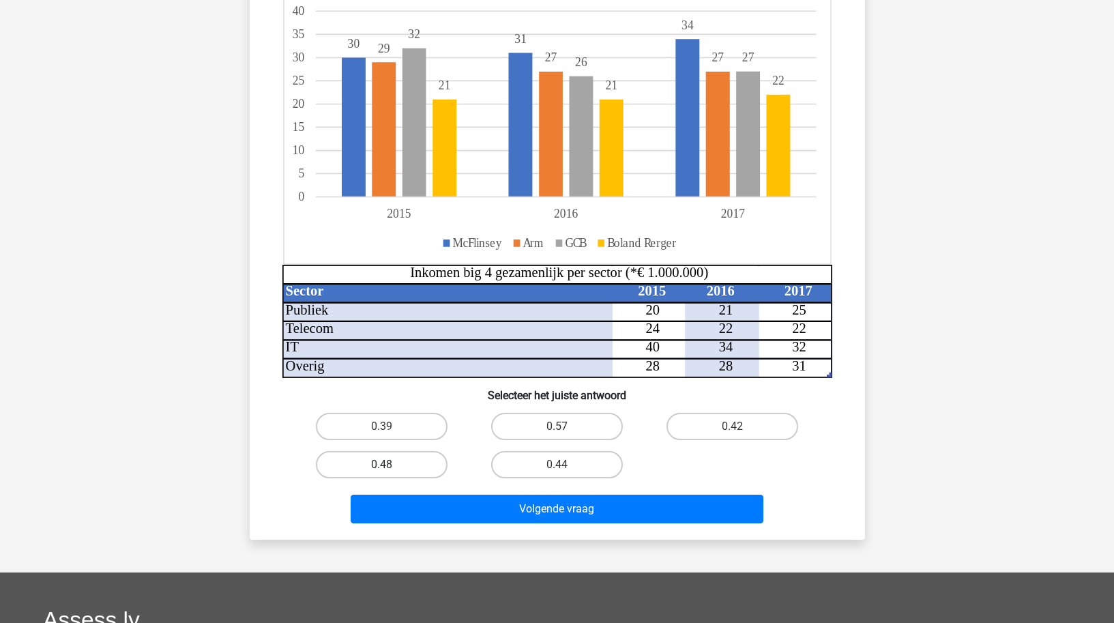
click at [407, 475] on label "0.48" at bounding box center [382, 464] width 132 height 27
click at [390, 473] on input "0.48" at bounding box center [385, 469] width 9 height 9
radio input "true"
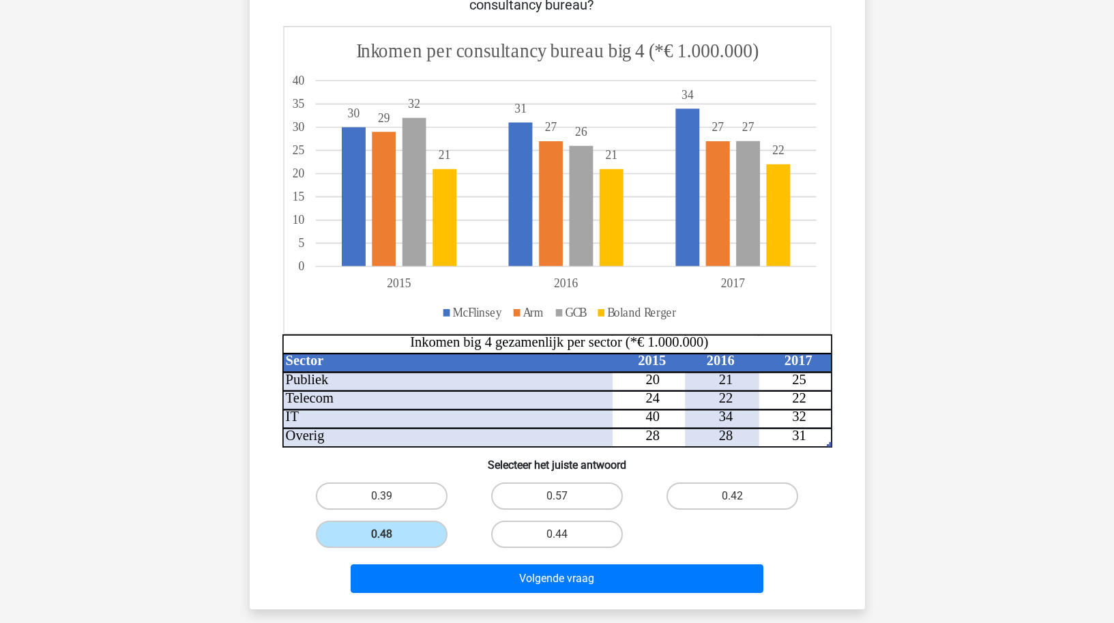
scroll to position [162, 0]
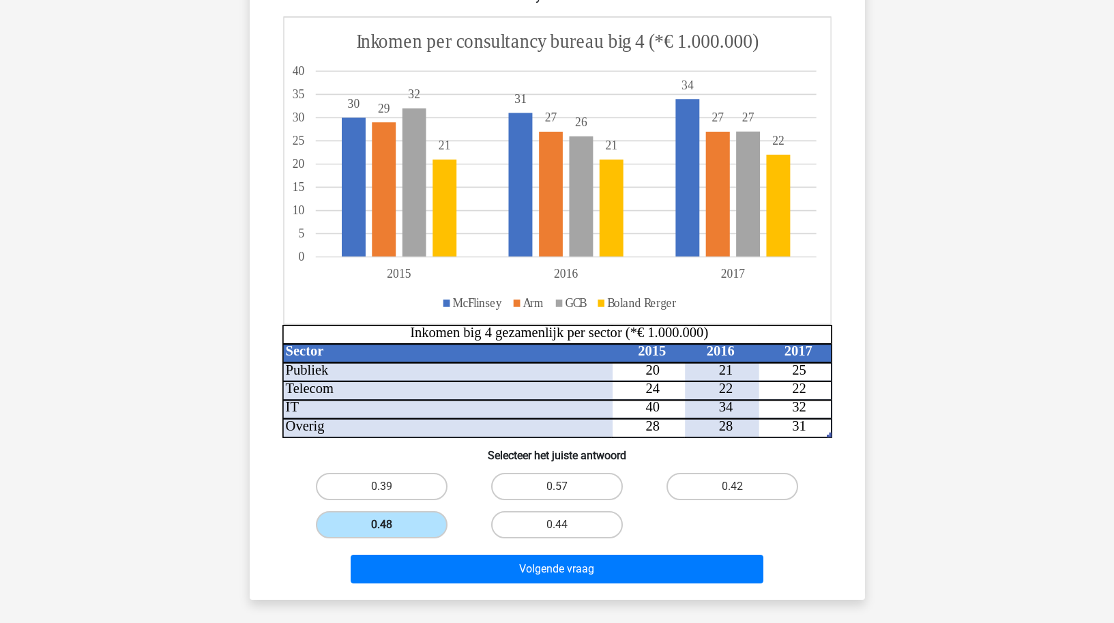
click at [397, 526] on label "0.48" at bounding box center [382, 524] width 132 height 27
click at [390, 526] on input "0.48" at bounding box center [385, 529] width 9 height 9
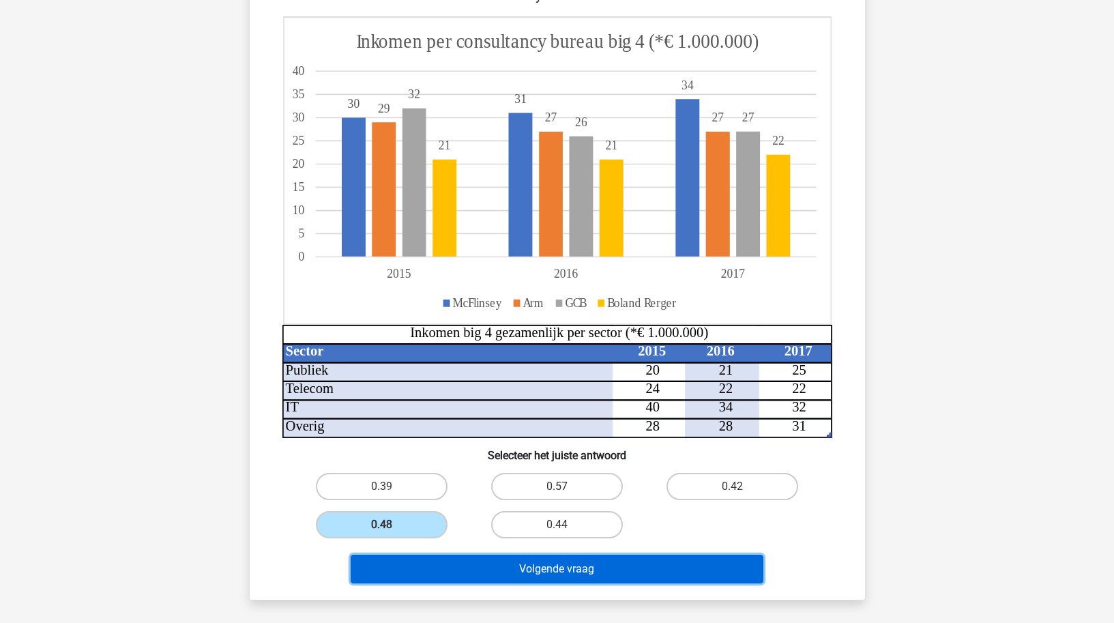
click at [560, 576] on button "Volgende vraag" at bounding box center [557, 569] width 413 height 29
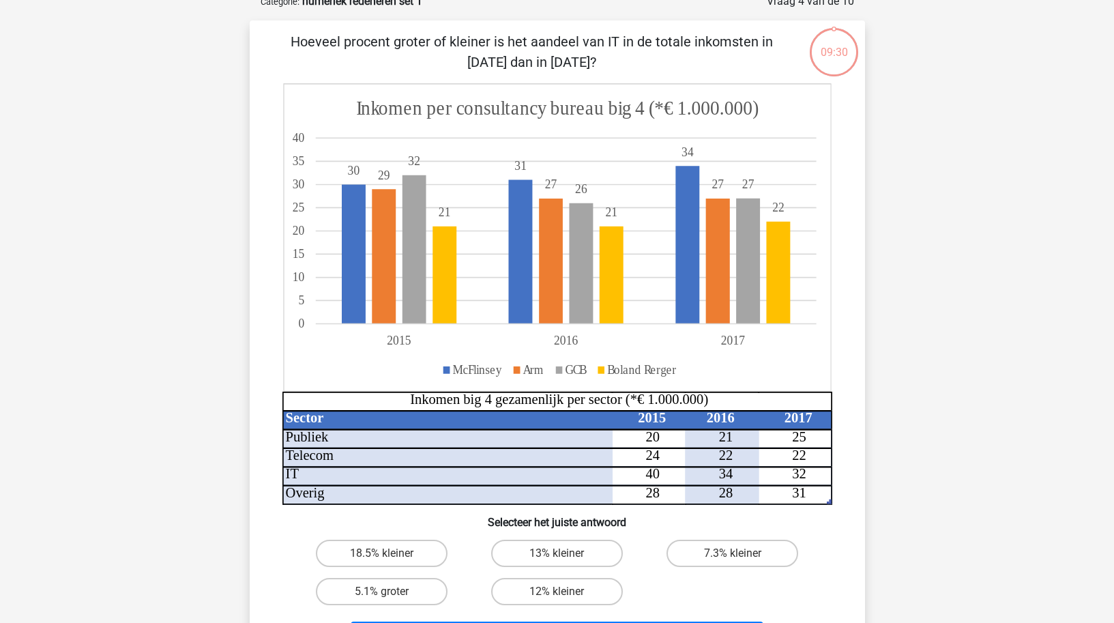
scroll to position [68, 0]
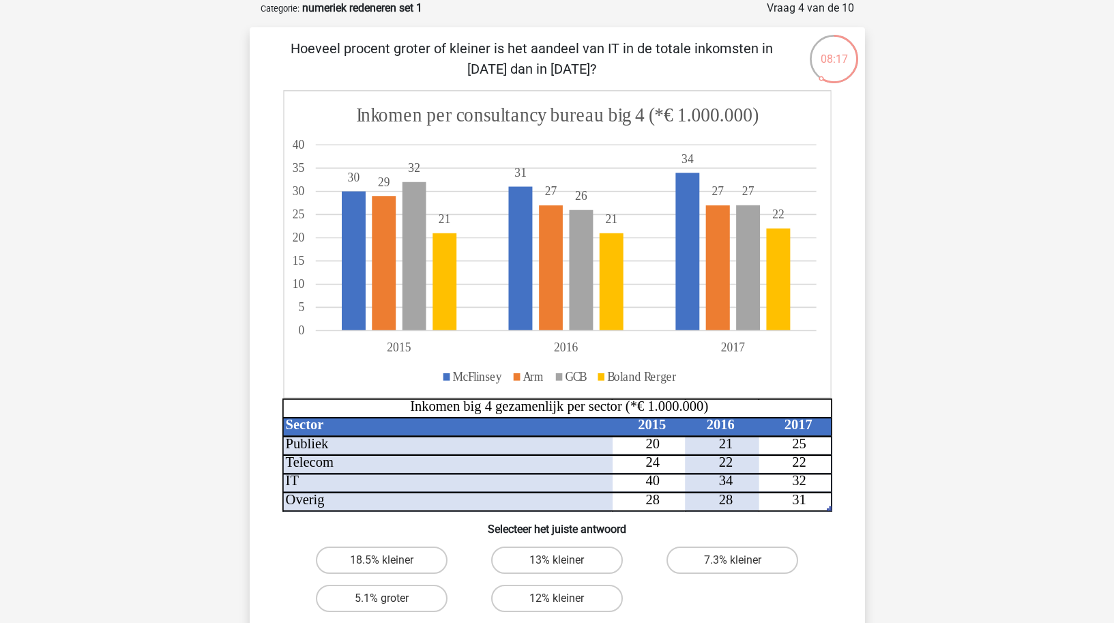
click at [383, 561] on input "18.5% kleiner" at bounding box center [385, 564] width 9 height 9
radio input "true"
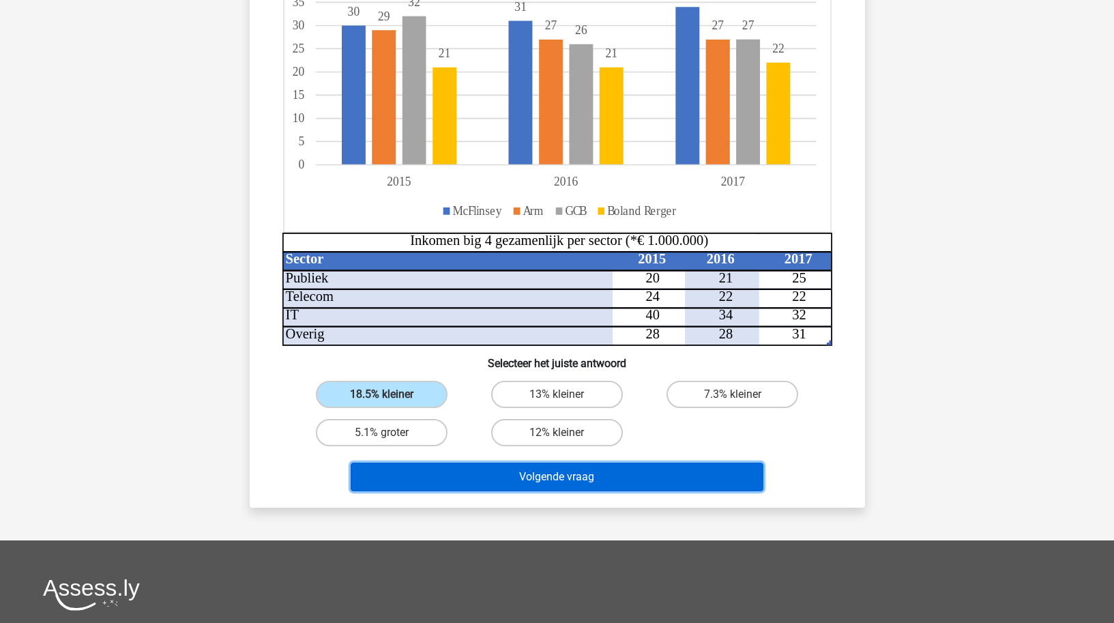
click at [555, 474] on button "Volgende vraag" at bounding box center [557, 476] width 413 height 29
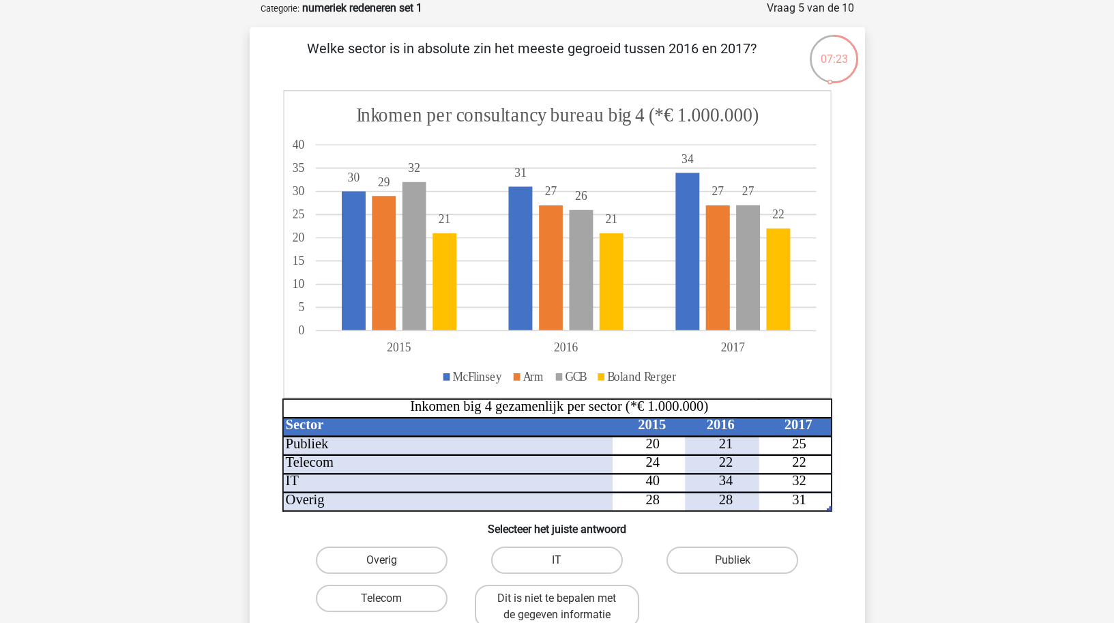
click at [739, 563] on input "Publiek" at bounding box center [737, 564] width 9 height 9
radio input "true"
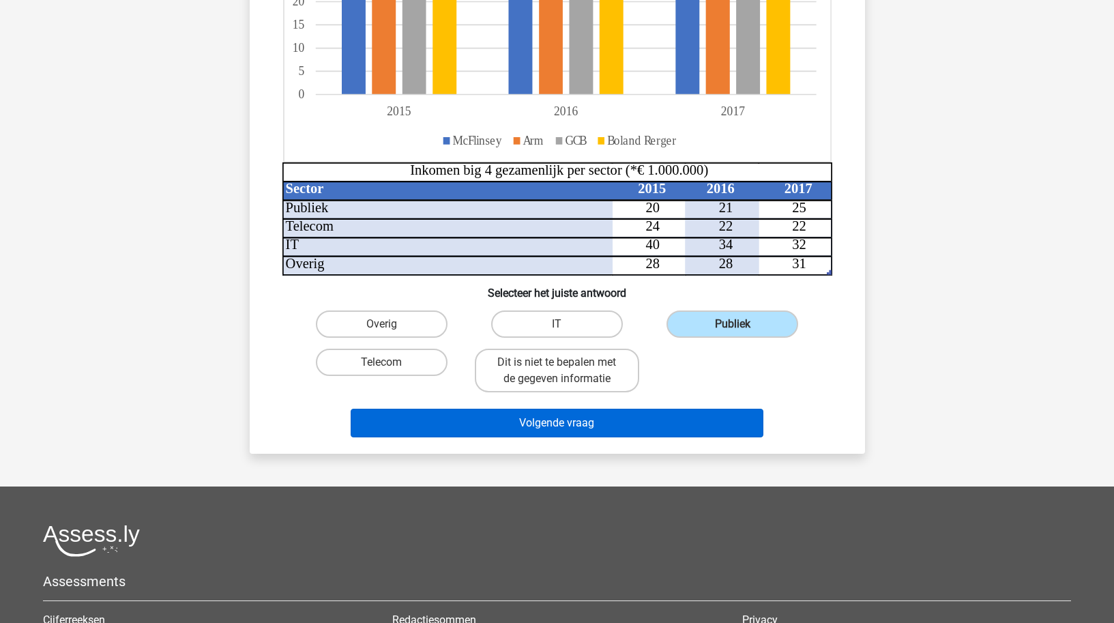
scroll to position [307, 0]
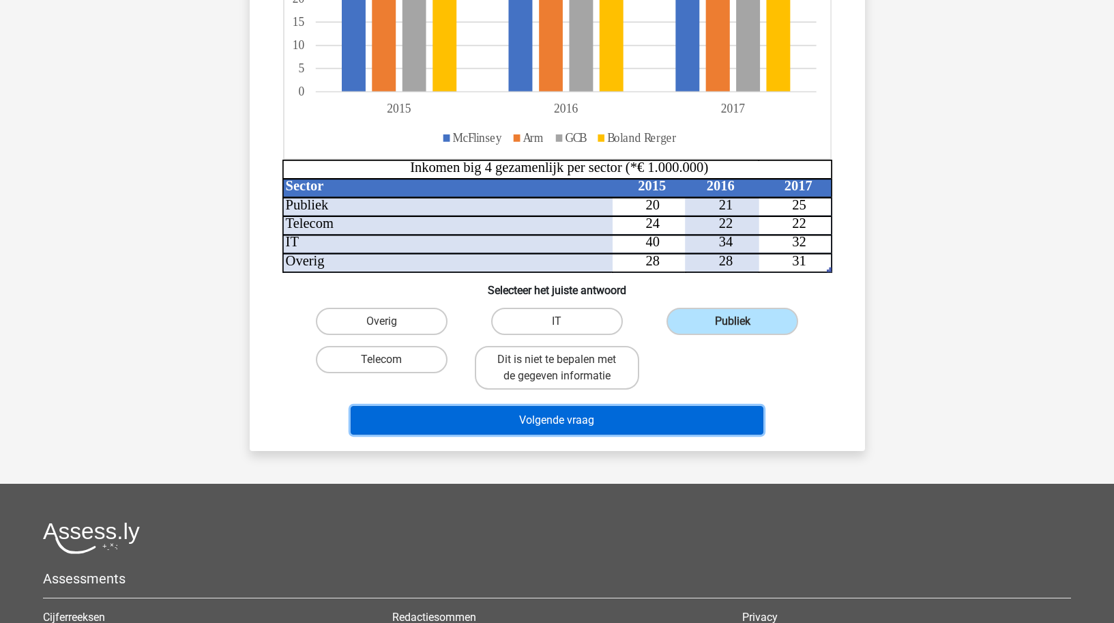
click at [619, 415] on button "Volgende vraag" at bounding box center [557, 420] width 413 height 29
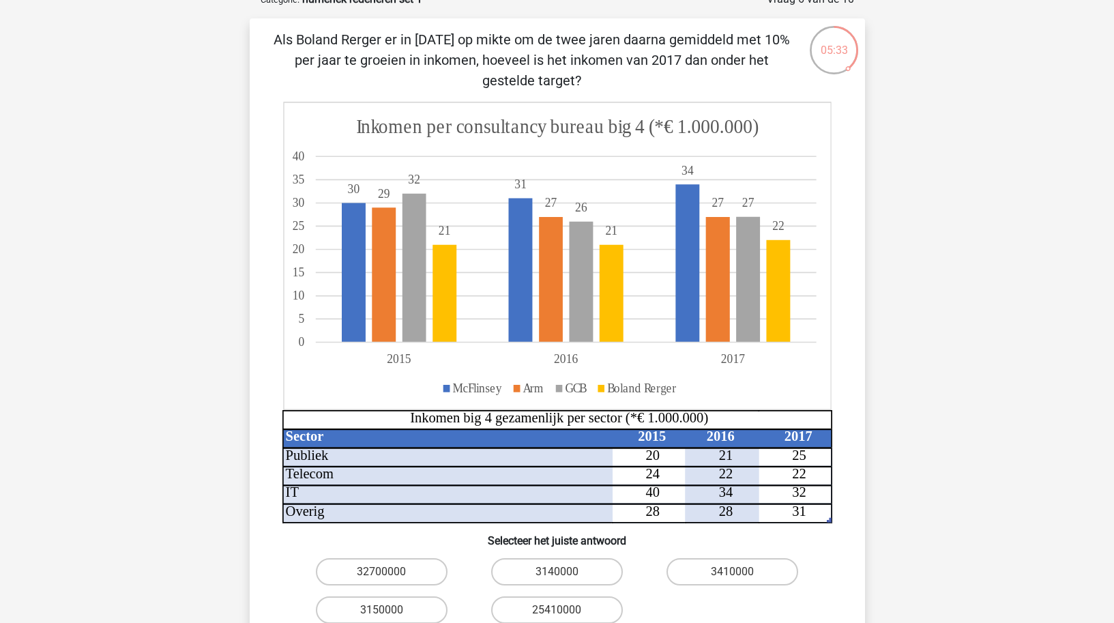
scroll to position [83, 0]
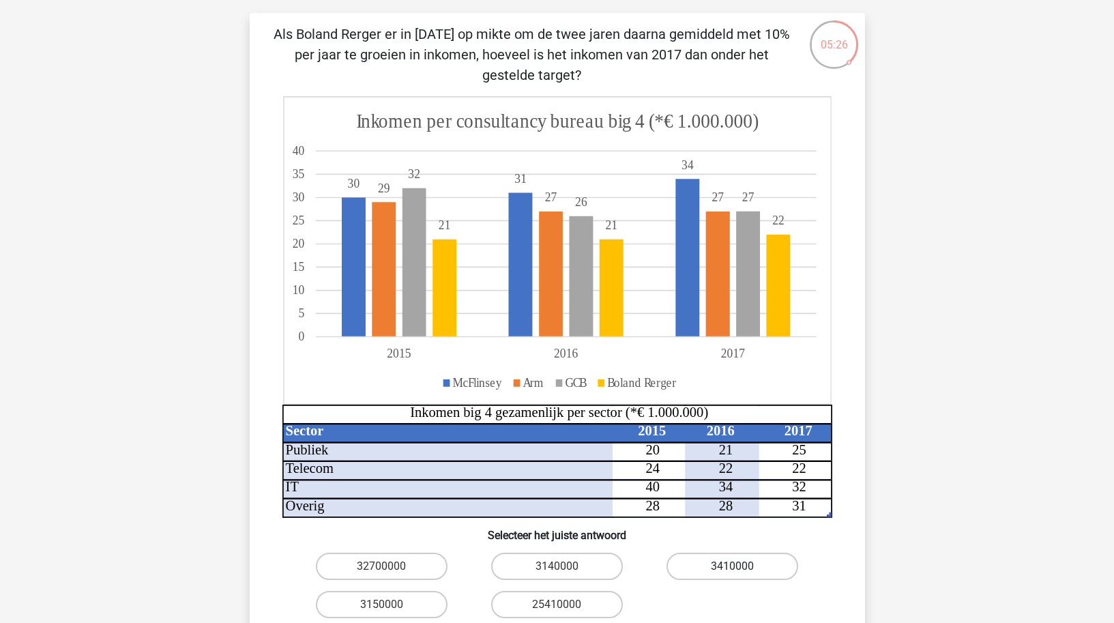
click at [755, 568] on label "3410000" at bounding box center [732, 566] width 132 height 27
click at [741, 568] on input "3410000" at bounding box center [737, 570] width 9 height 9
radio input "true"
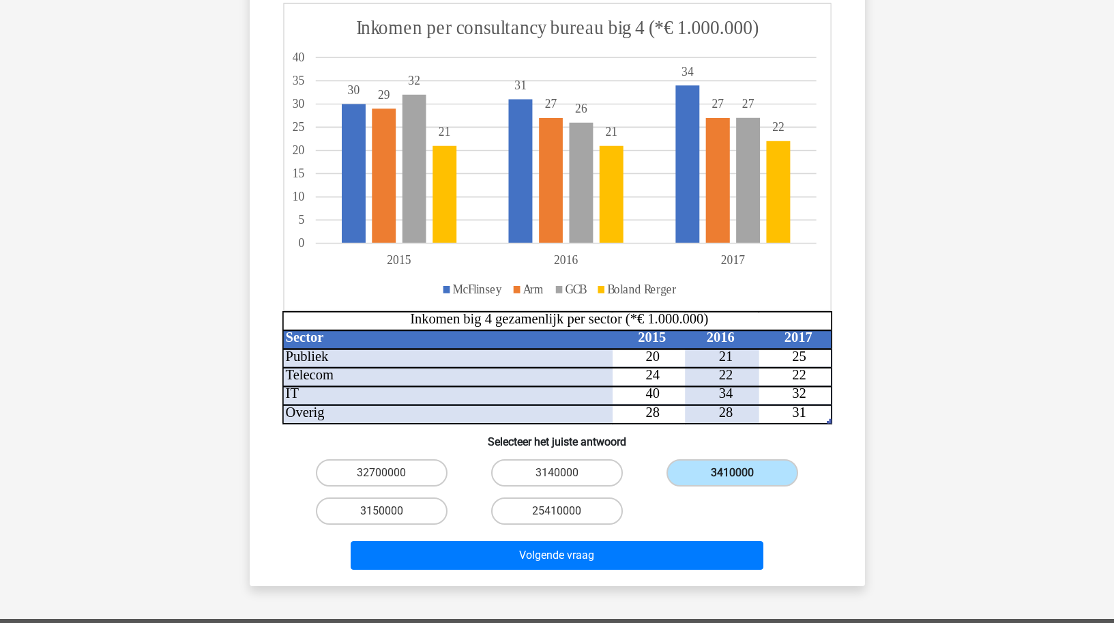
scroll to position [180, 0]
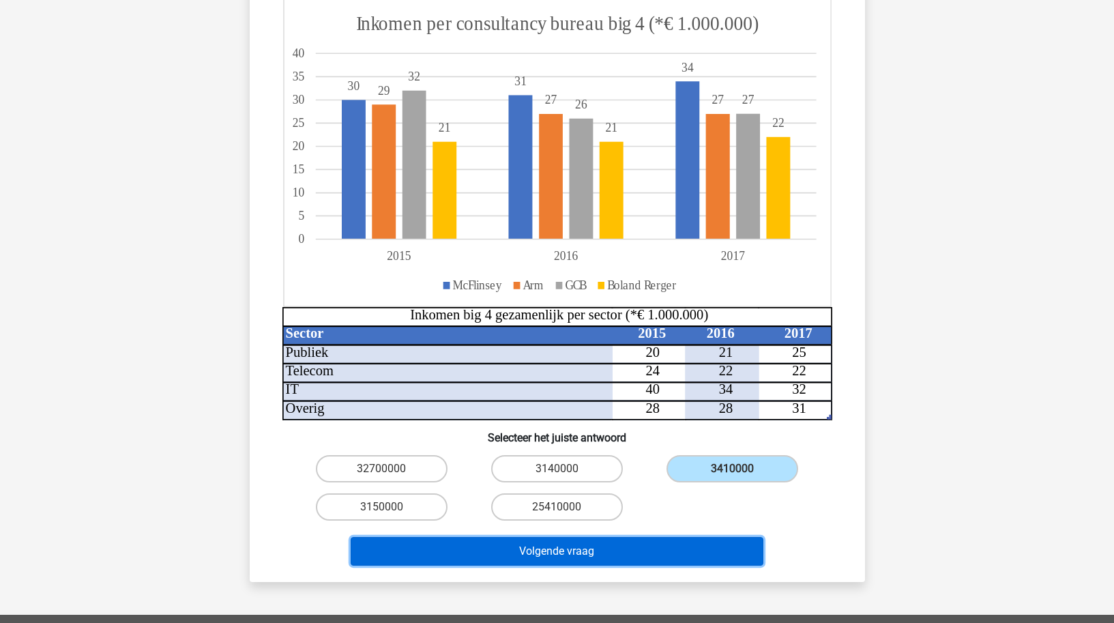
click at [575, 549] on button "Volgende vraag" at bounding box center [557, 551] width 413 height 29
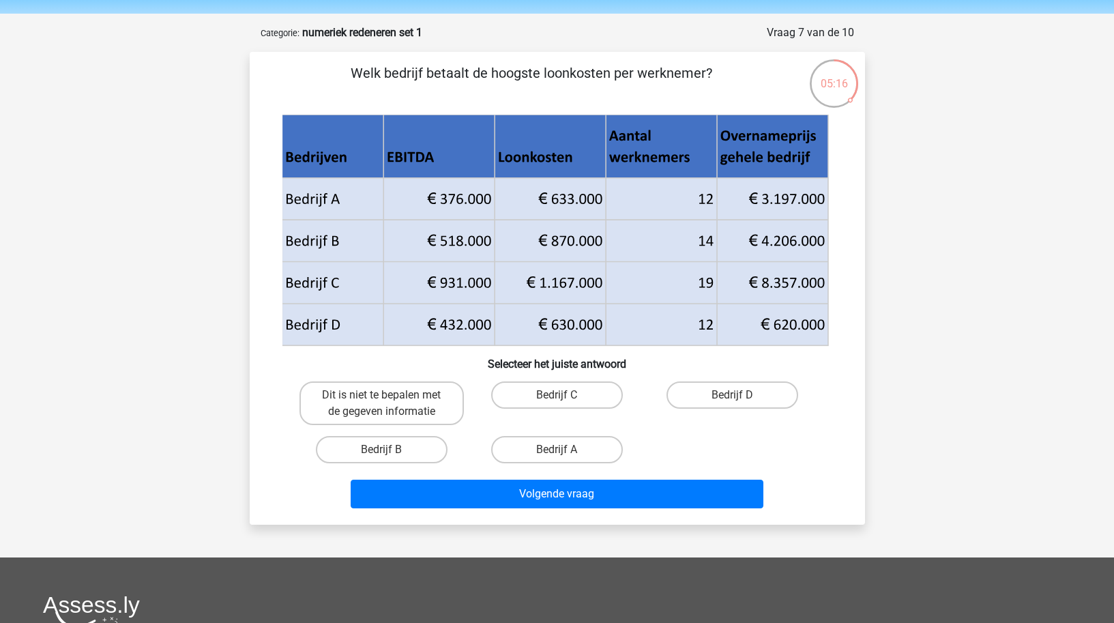
scroll to position [43, 0]
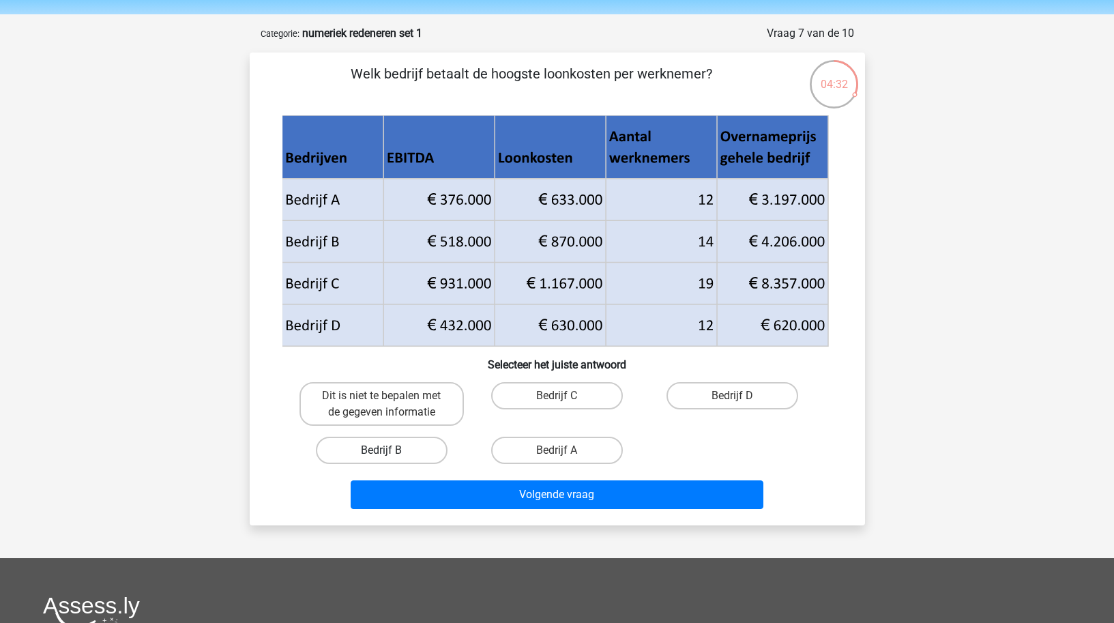
click at [377, 449] on label "Bedrijf B" at bounding box center [382, 450] width 132 height 27
click at [381, 450] on input "Bedrijf B" at bounding box center [385, 454] width 9 height 9
radio input "true"
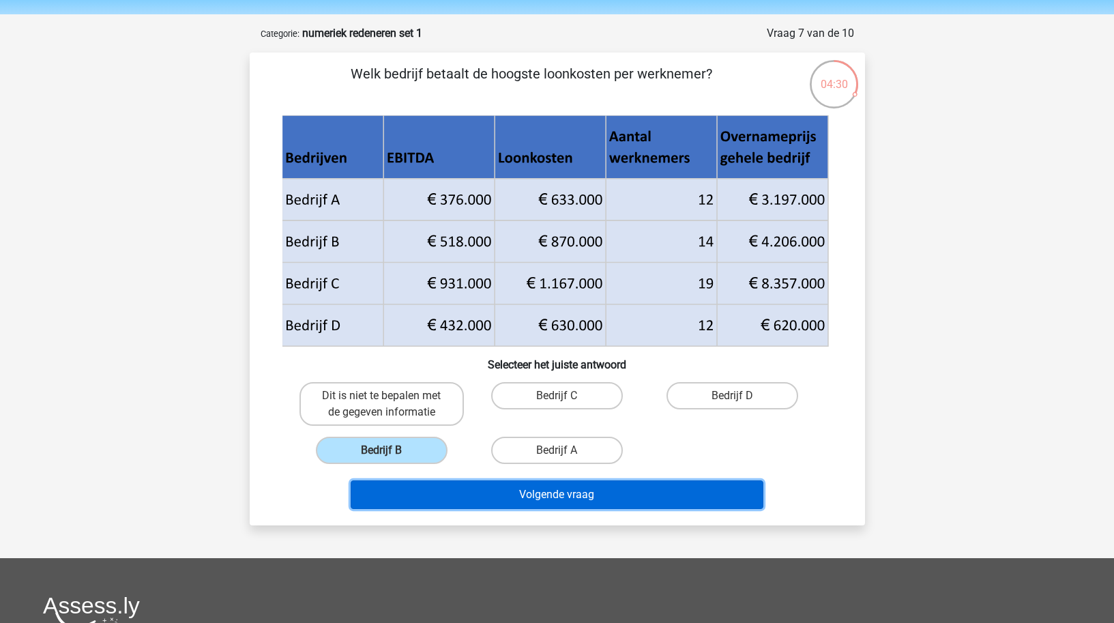
click at [542, 495] on button "Volgende vraag" at bounding box center [557, 494] width 413 height 29
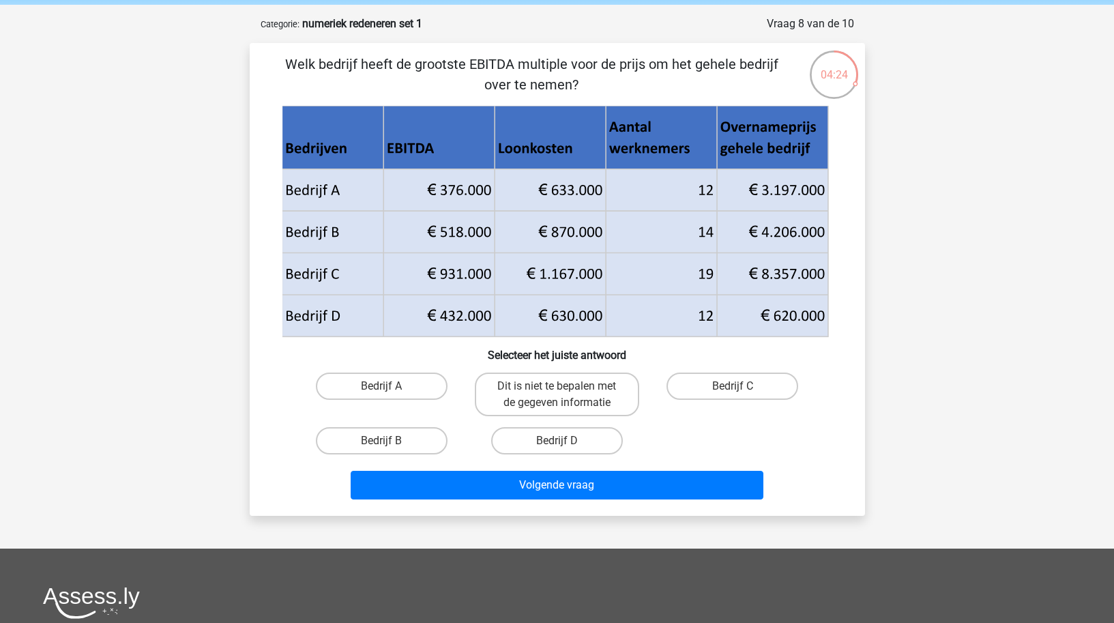
scroll to position [59, 0]
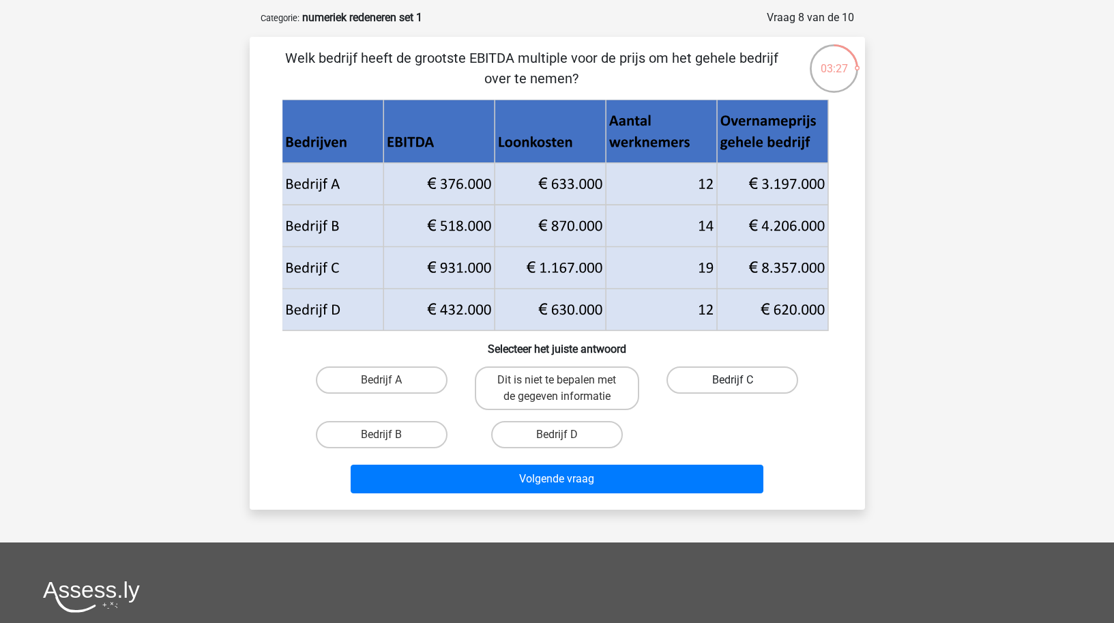
click at [731, 372] on label "Bedrijf C" at bounding box center [732, 379] width 132 height 27
click at [733, 380] on input "Bedrijf C" at bounding box center [737, 384] width 9 height 9
radio input "true"
click at [731, 379] on label "Bedrijf C" at bounding box center [732, 379] width 132 height 27
click at [733, 380] on input "Bedrijf C" at bounding box center [737, 384] width 9 height 9
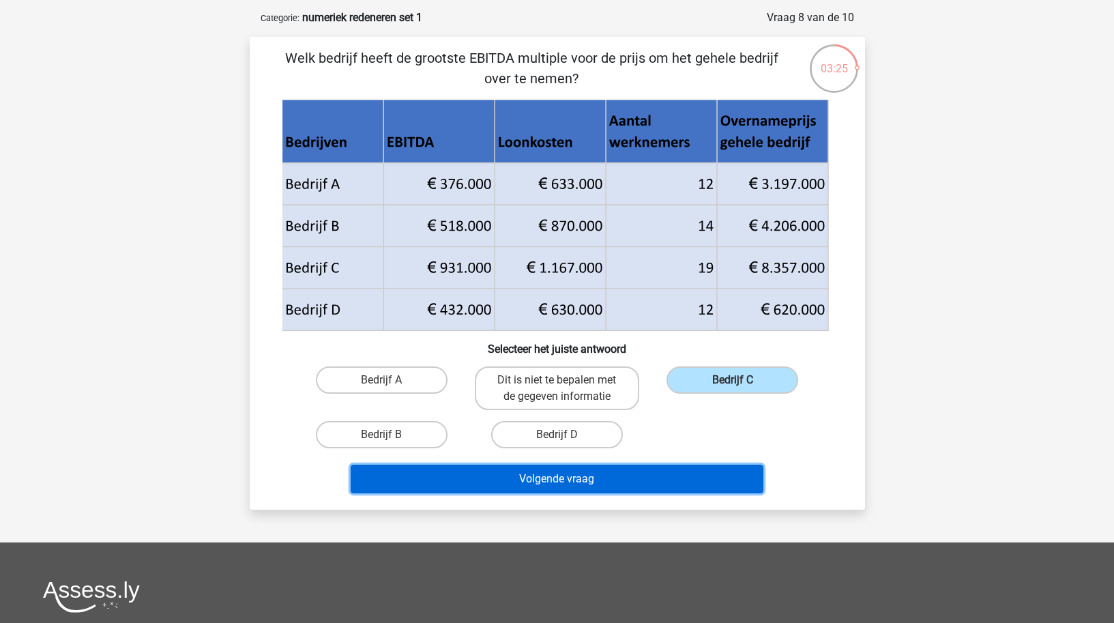
click at [606, 487] on button "Volgende vraag" at bounding box center [557, 479] width 413 height 29
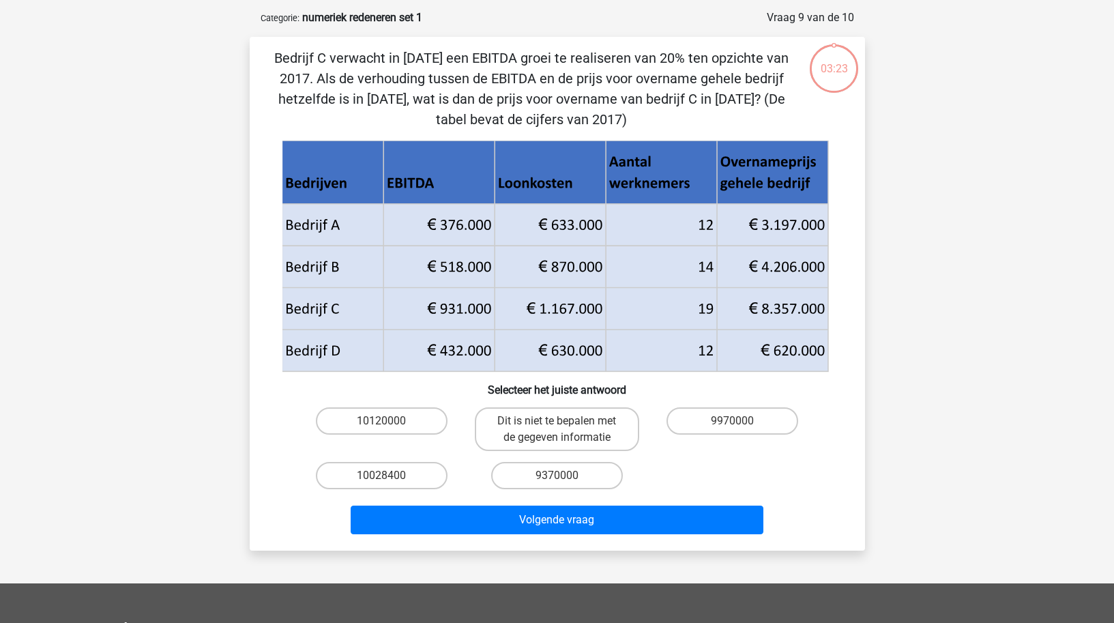
scroll to position [68, 0]
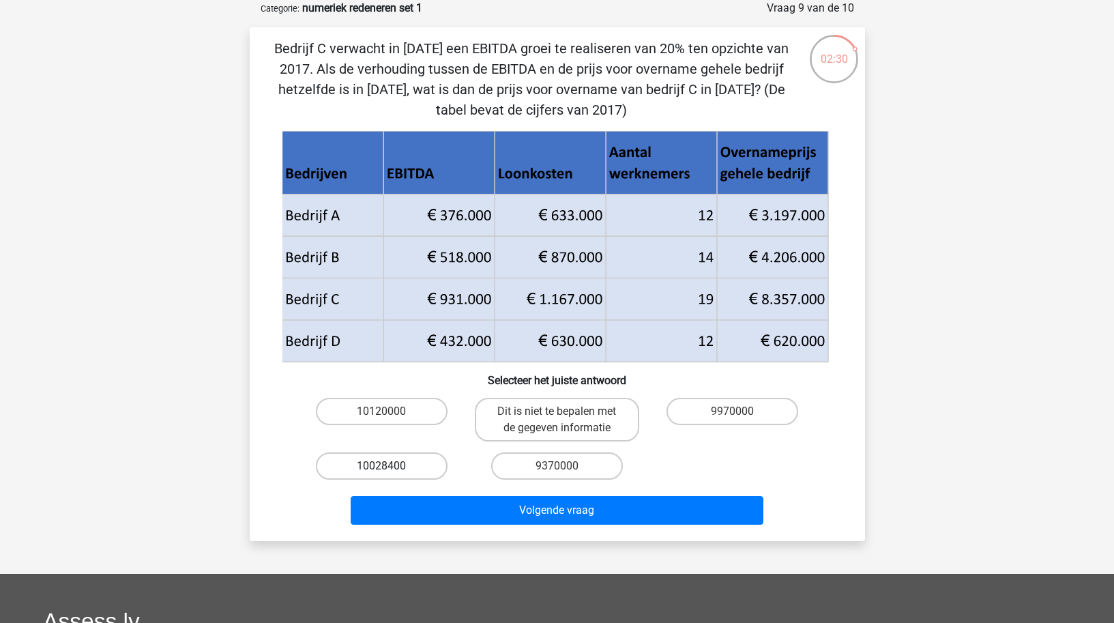
click at [402, 468] on label "10028400" at bounding box center [382, 465] width 132 height 27
click at [390, 468] on input "10028400" at bounding box center [385, 470] width 9 height 9
radio input "true"
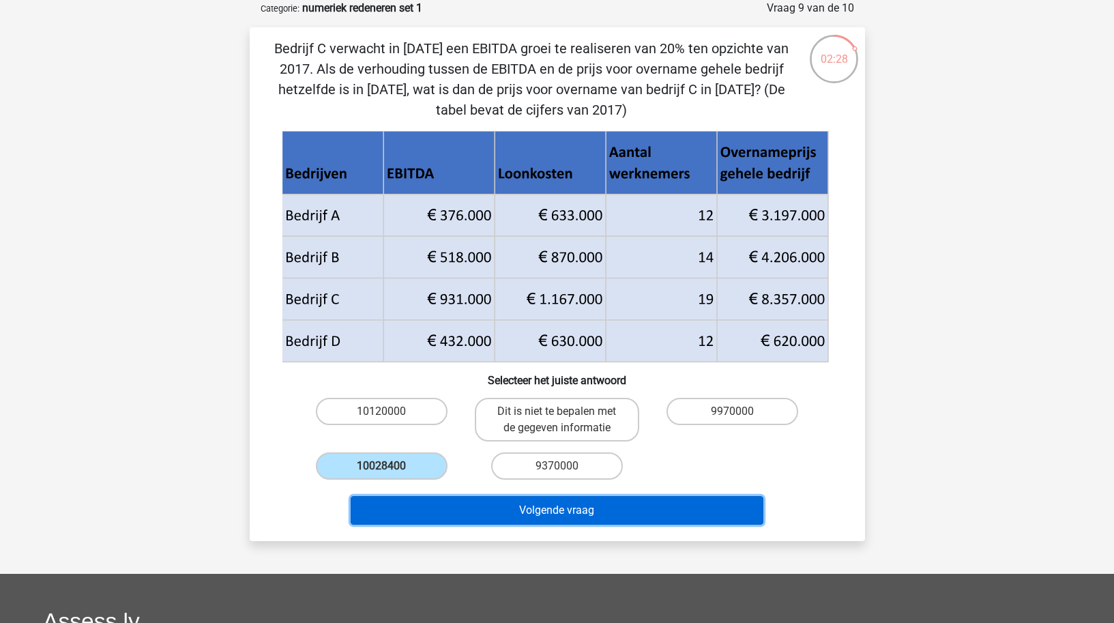
click at [555, 508] on button "Volgende vraag" at bounding box center [557, 510] width 413 height 29
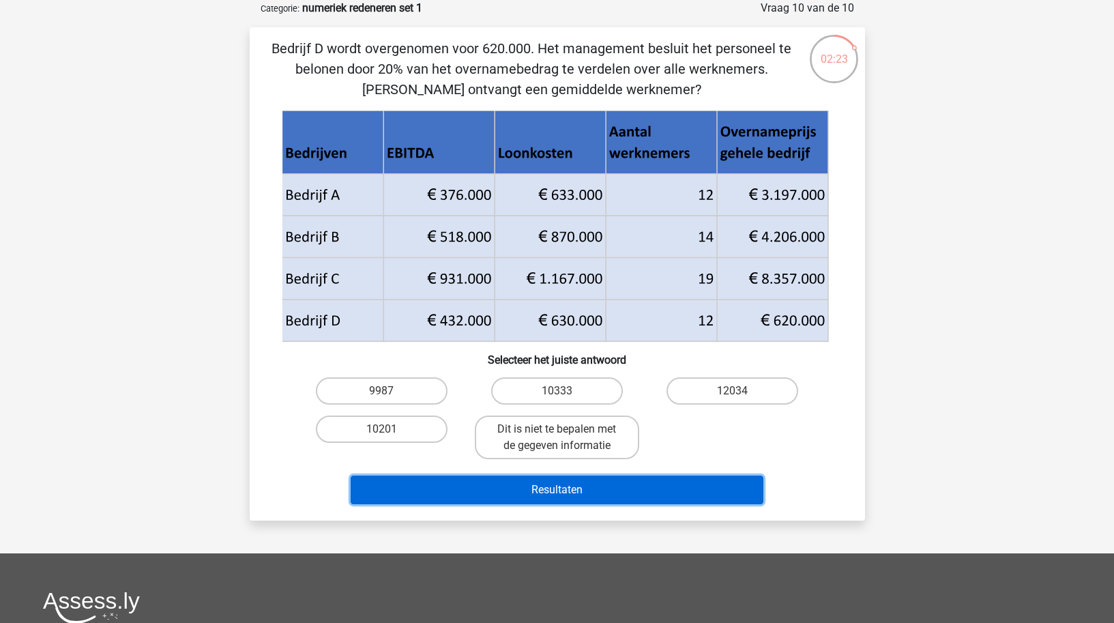
click at [544, 488] on button "Resultaten" at bounding box center [557, 489] width 413 height 29
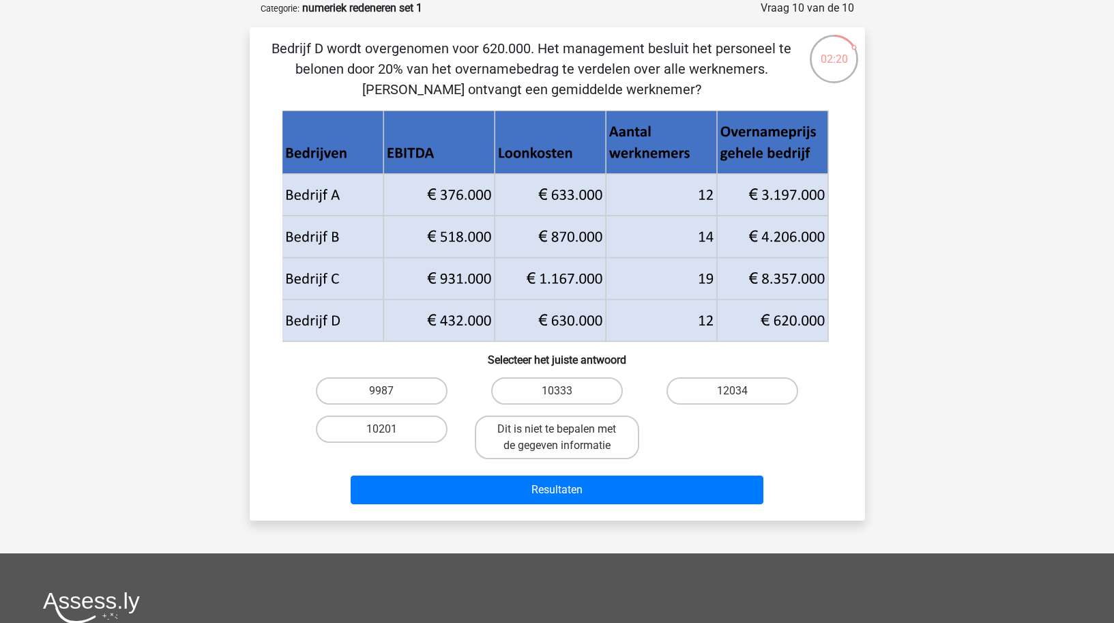
click at [406, 460] on div "10201" at bounding box center [381, 437] width 175 height 55
click at [402, 431] on label "10201" at bounding box center [382, 428] width 132 height 27
click at [390, 431] on input "10201" at bounding box center [385, 433] width 9 height 9
radio input "true"
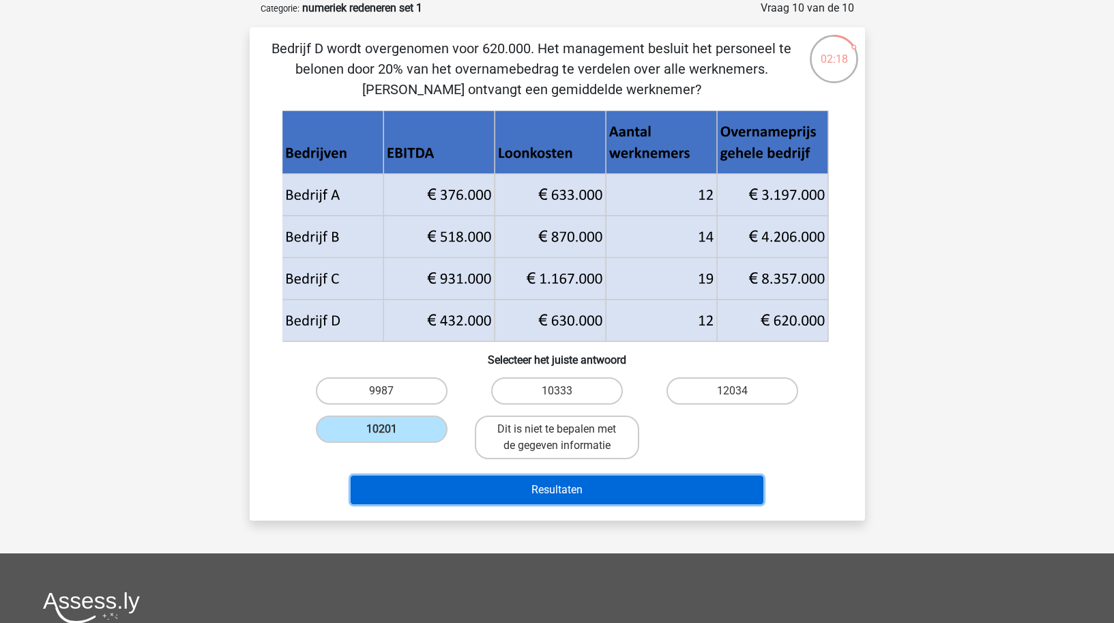
click at [562, 484] on button "Resultaten" at bounding box center [557, 489] width 413 height 29
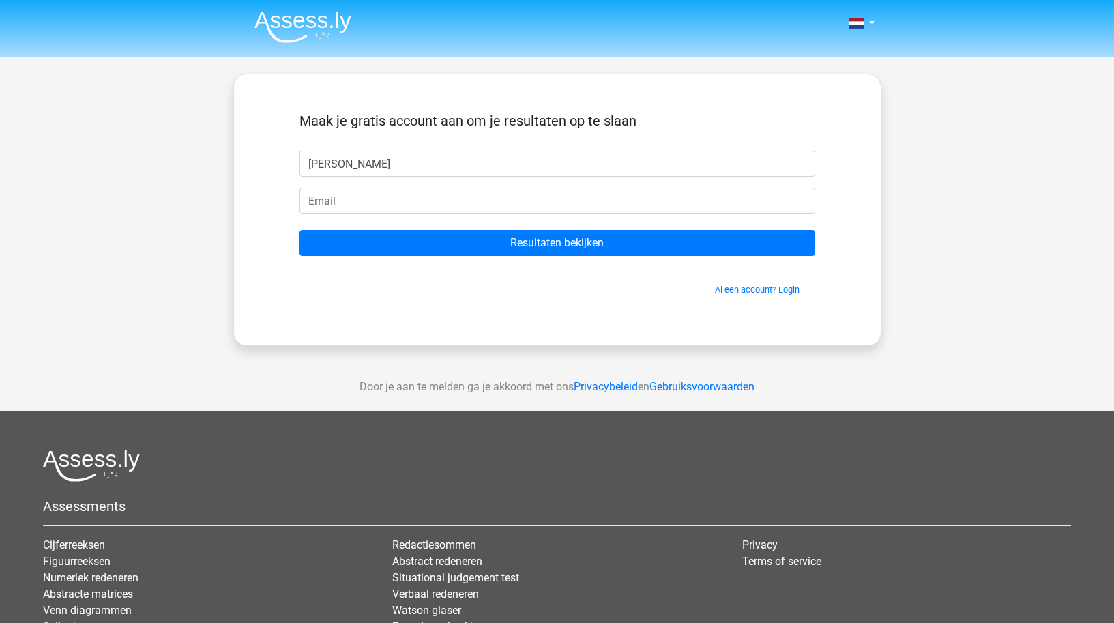
type input "[PERSON_NAME]"
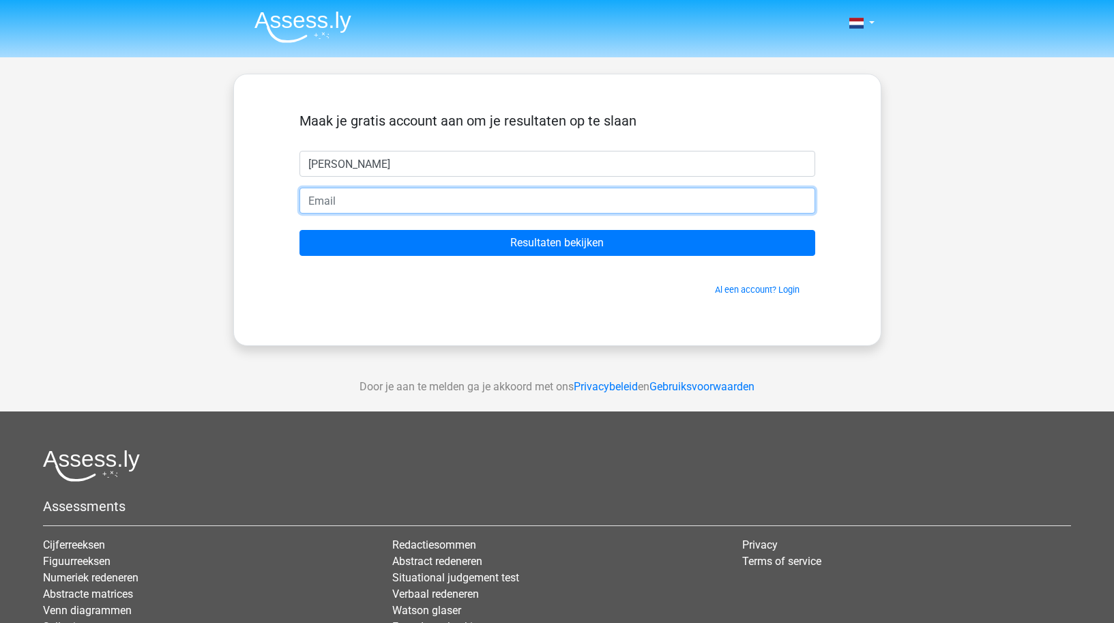
click at [427, 203] on input "email" at bounding box center [557, 201] width 516 height 26
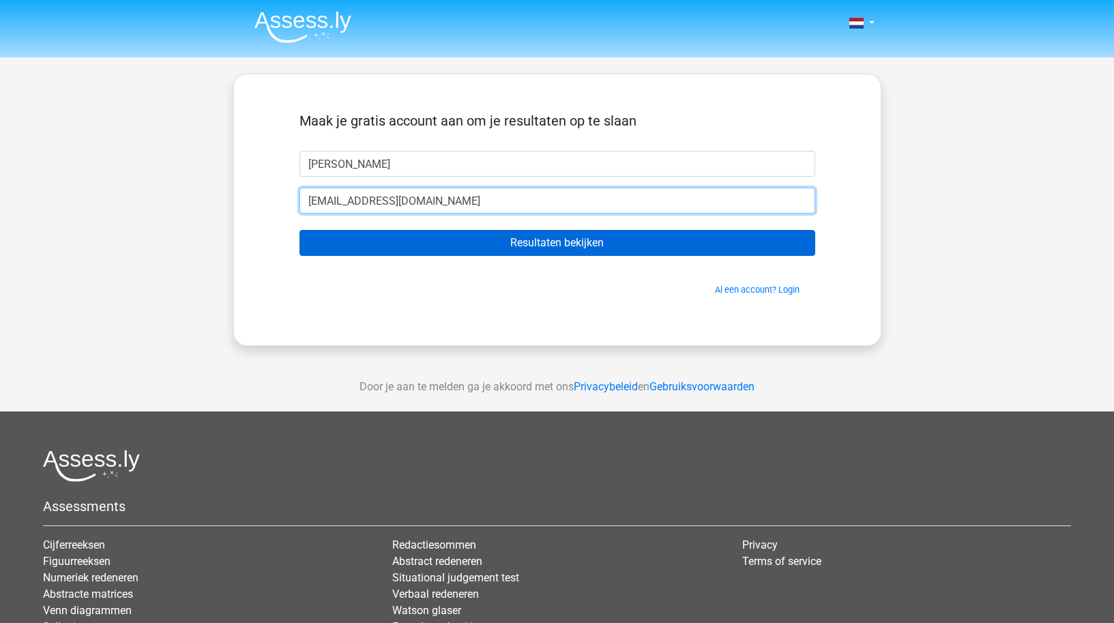
type input "[EMAIL_ADDRESS][DOMAIN_NAME]"
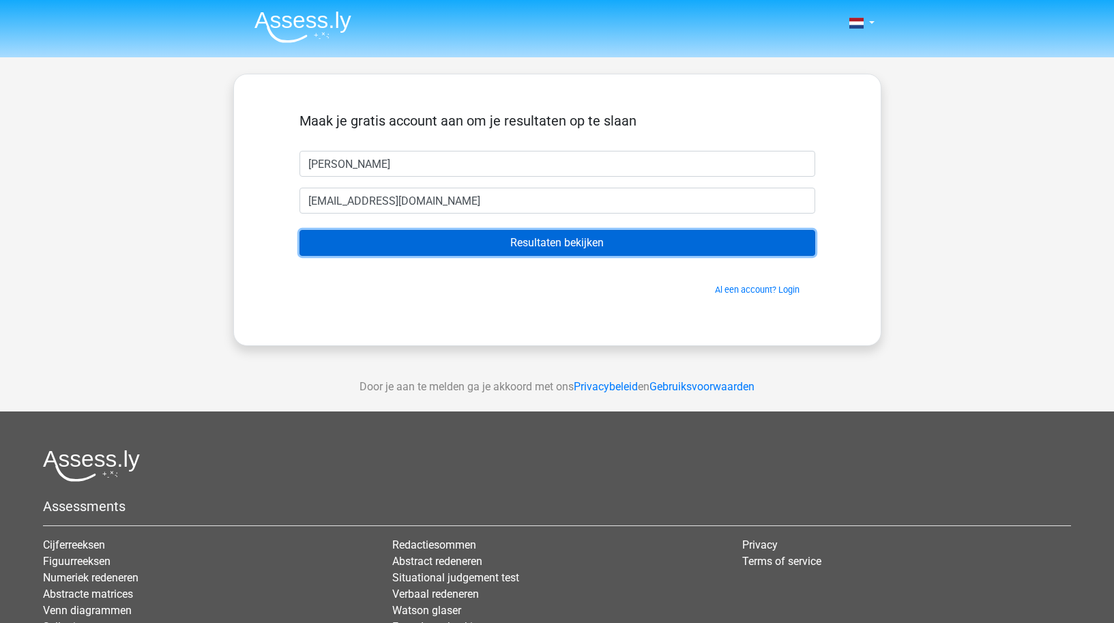
click at [548, 244] on input "Resultaten bekijken" at bounding box center [557, 243] width 516 height 26
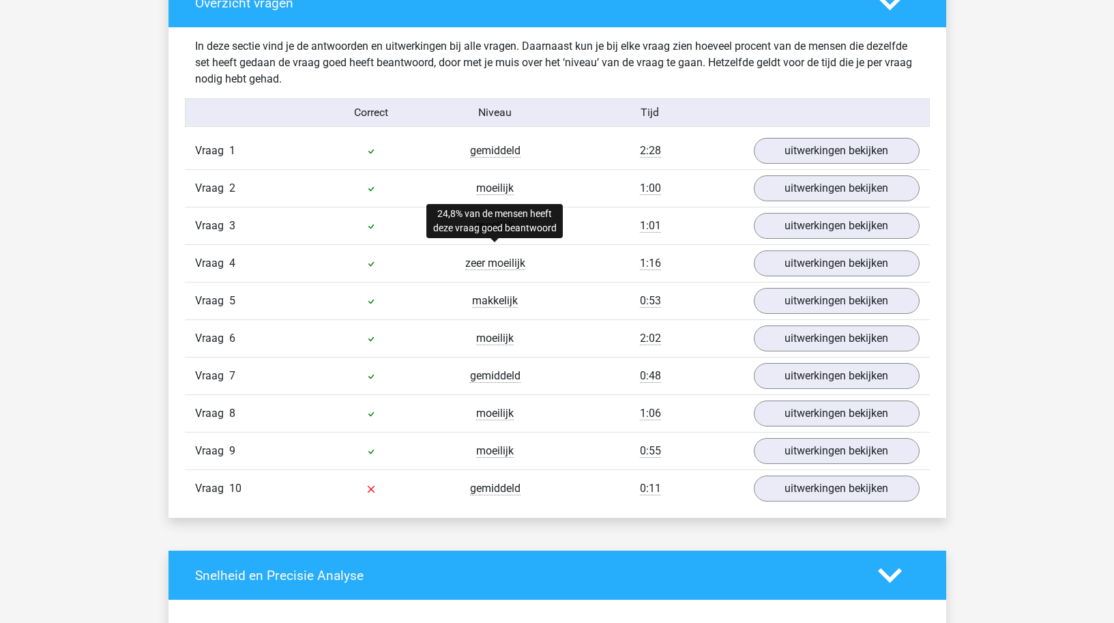
scroll to position [1044, 0]
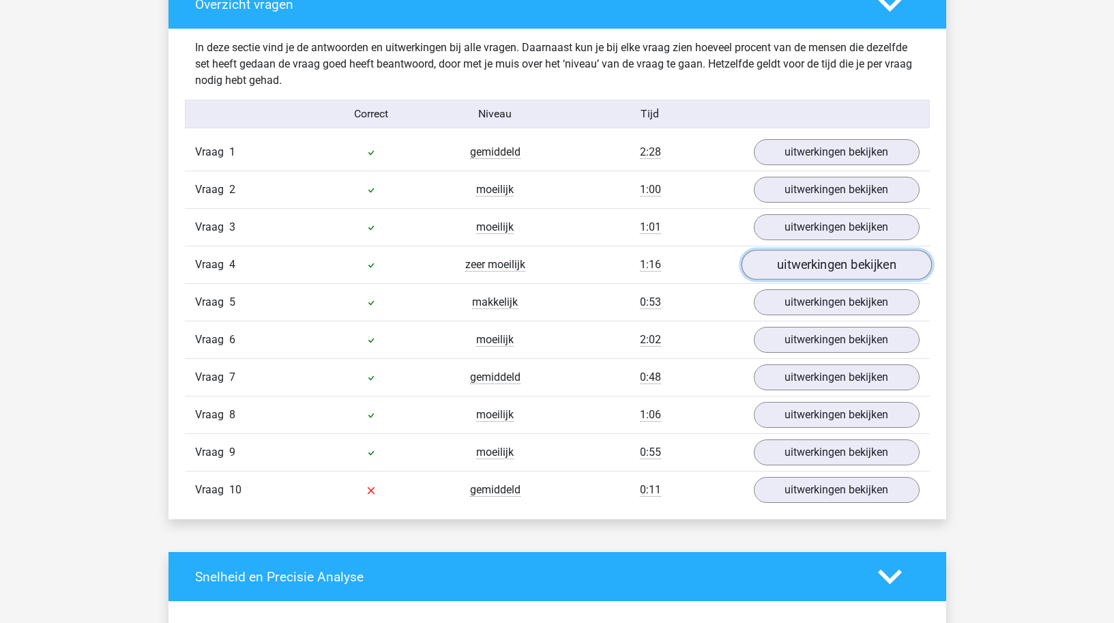
click at [850, 272] on link "uitwerkingen bekijken" at bounding box center [836, 265] width 190 height 30
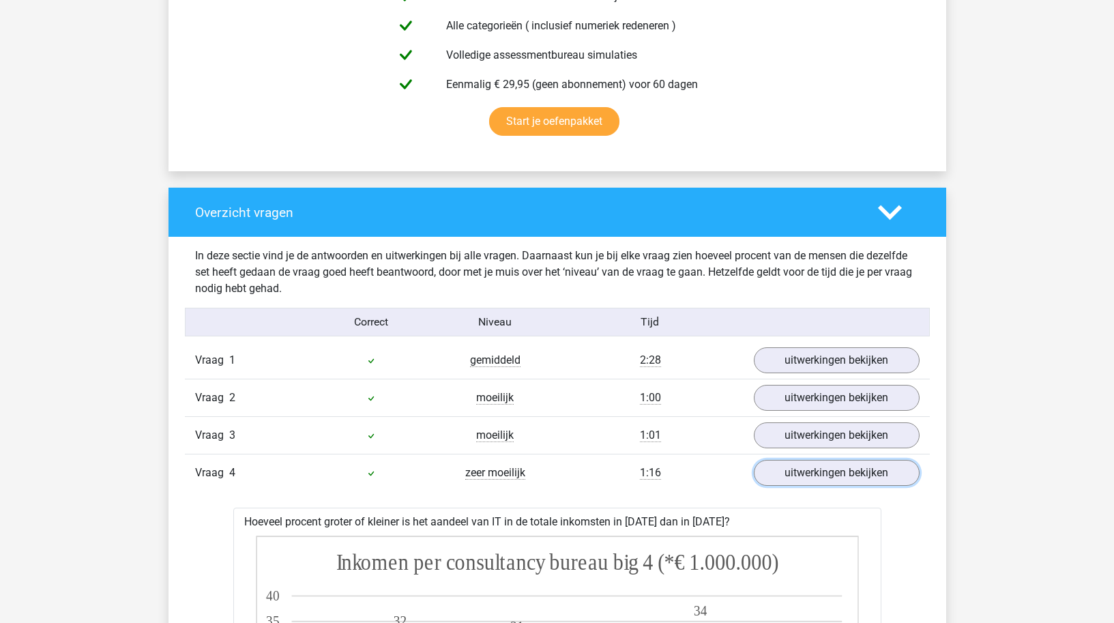
scroll to position [826, 0]
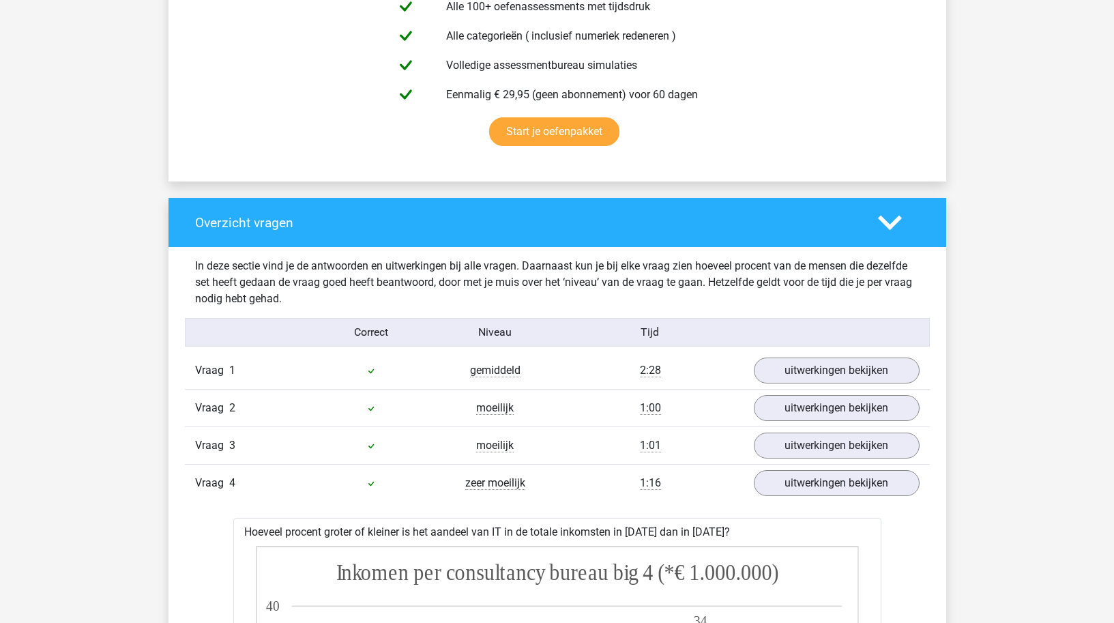
click at [894, 224] on polygon at bounding box center [890, 222] width 24 height 15
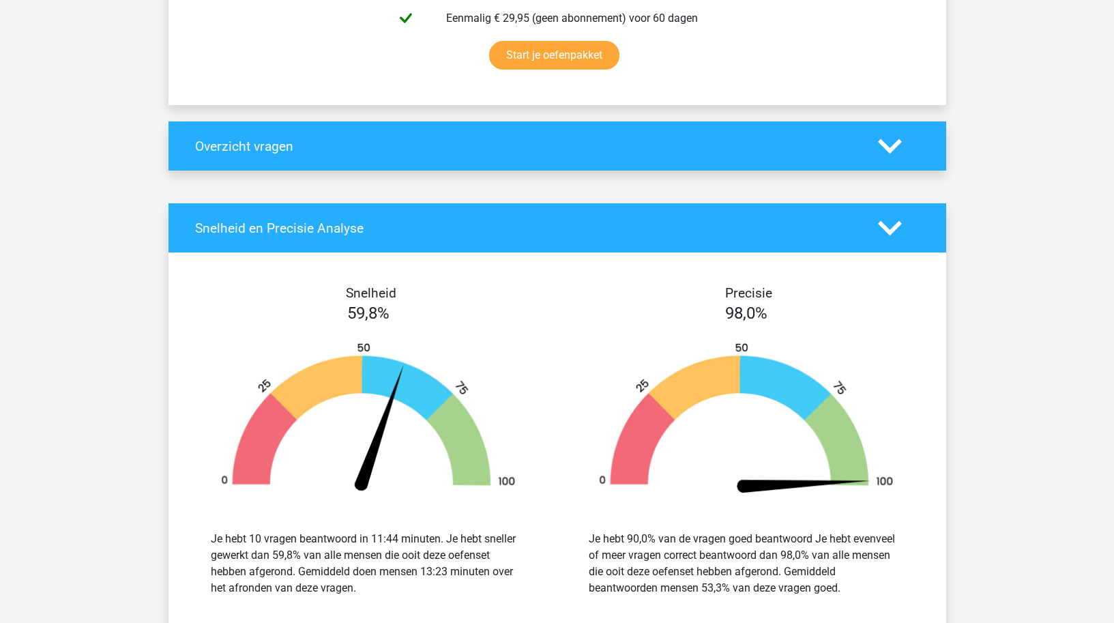
scroll to position [897, 0]
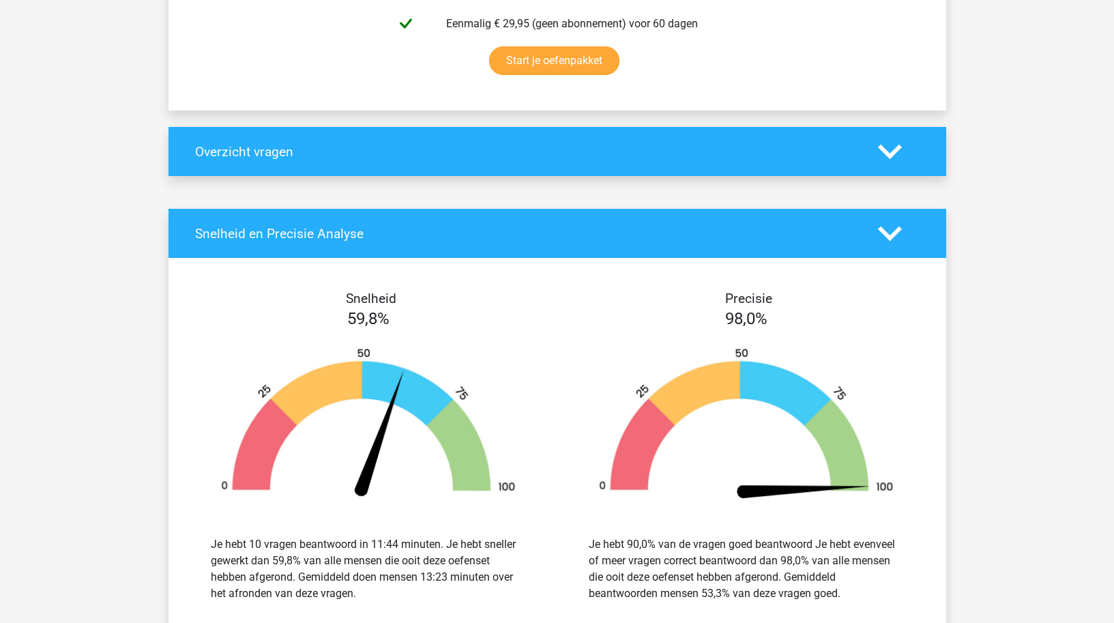
click at [310, 152] on h4 "Overzicht vragen" at bounding box center [526, 152] width 662 height 16
click at [889, 156] on polygon at bounding box center [890, 151] width 24 height 15
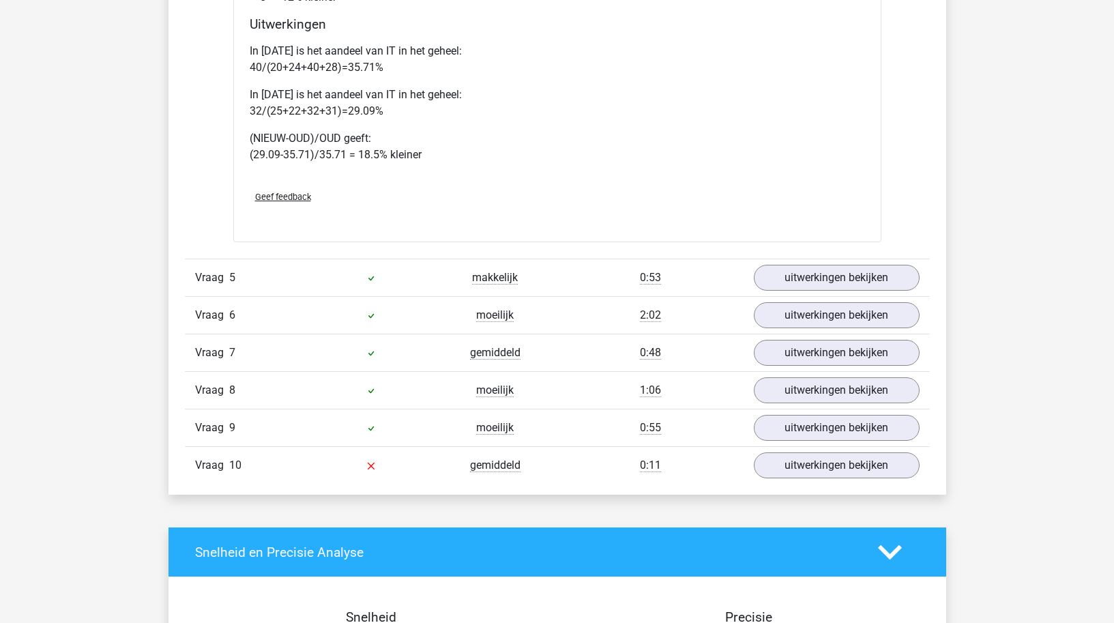
scroll to position [1931, 0]
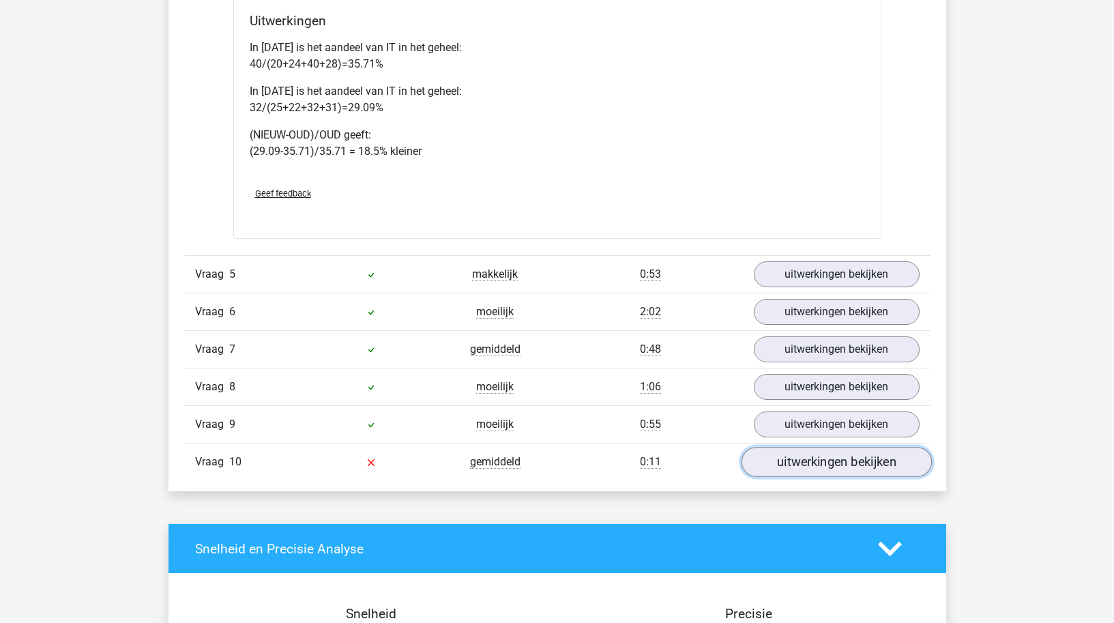
click at [817, 460] on link "uitwerkingen bekijken" at bounding box center [836, 462] width 190 height 30
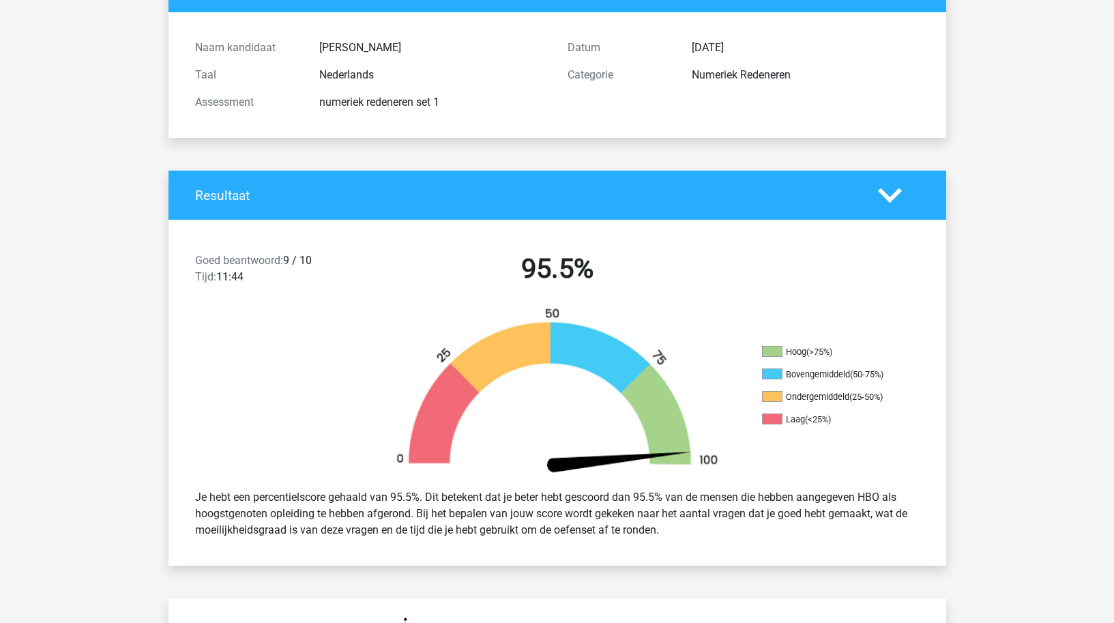
scroll to position [0, 0]
